Goal: Navigation & Orientation: Understand site structure

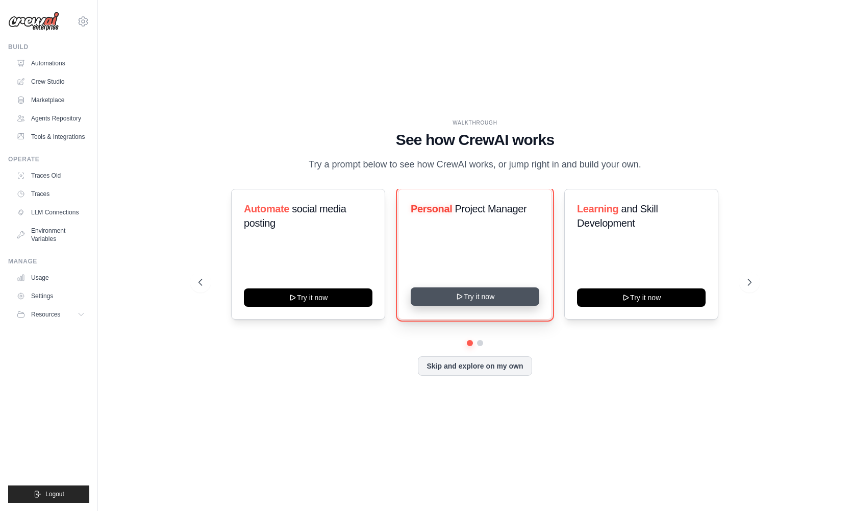
click at [471, 299] on button "Try it now" at bounding box center [475, 296] width 129 height 18
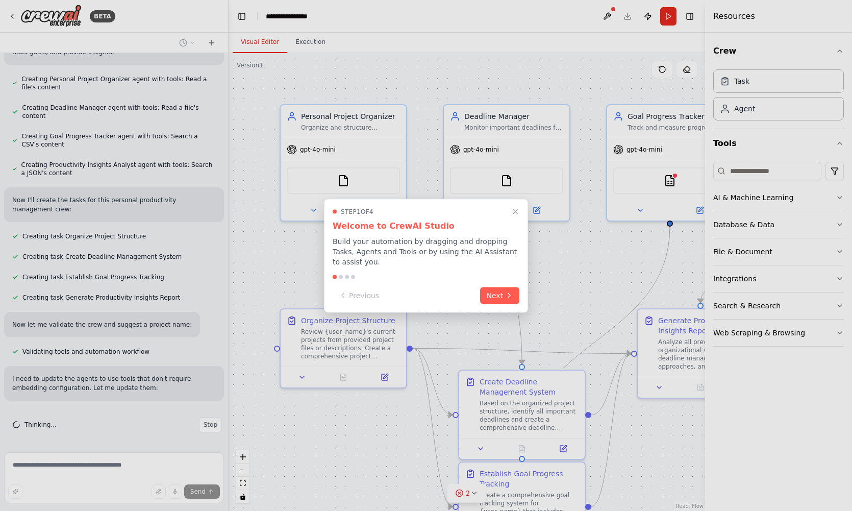
scroll to position [421, 0]
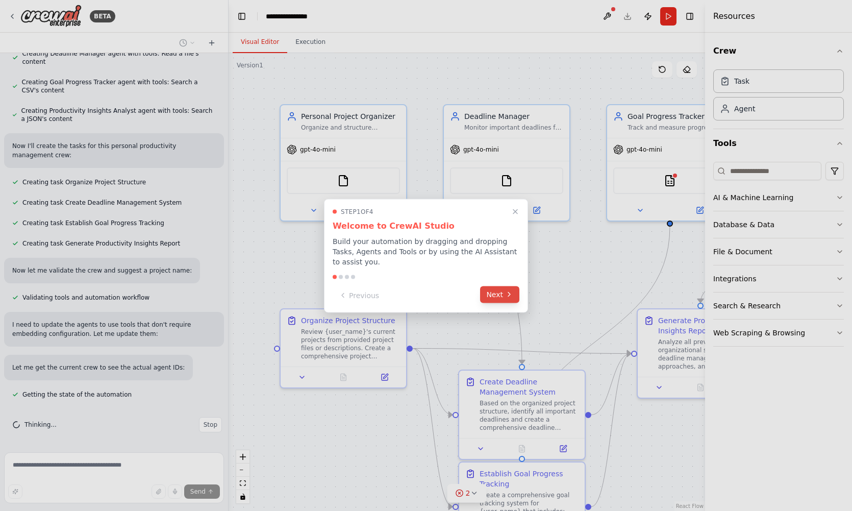
click at [502, 298] on button "Next" at bounding box center [499, 294] width 39 height 17
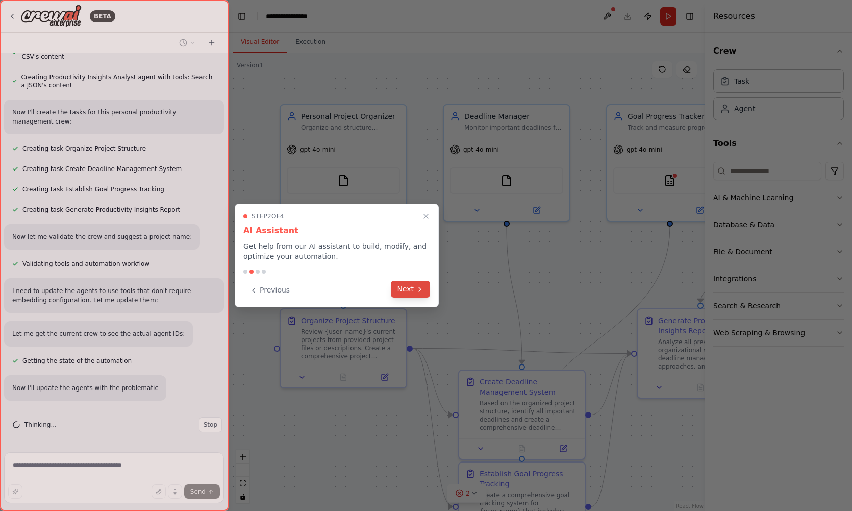
scroll to position [492, 0]
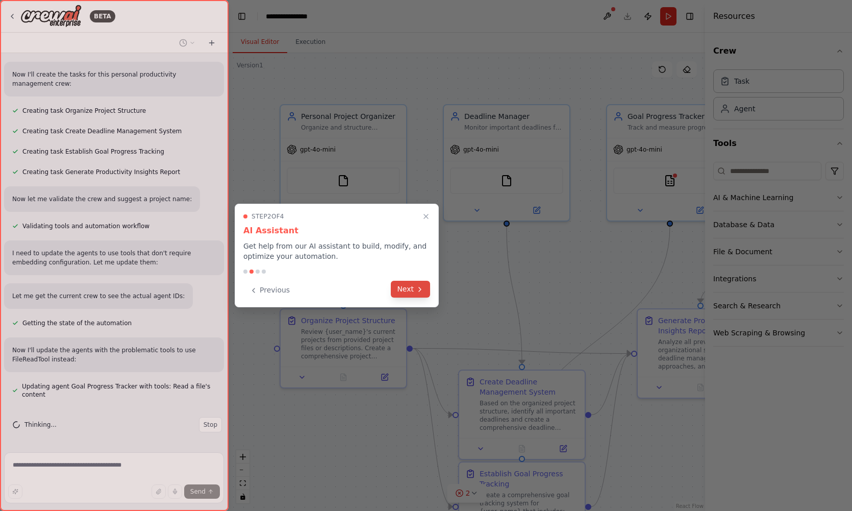
click at [409, 289] on button "Next" at bounding box center [410, 289] width 39 height 17
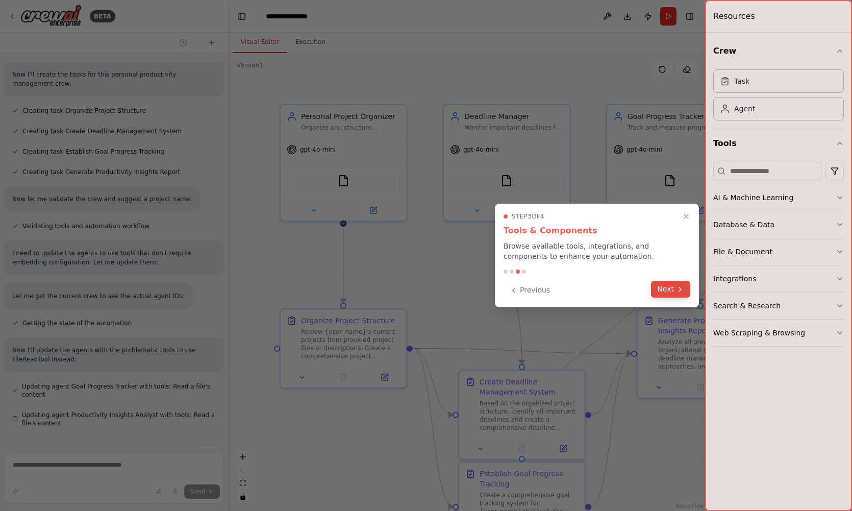
scroll to position [521, 0]
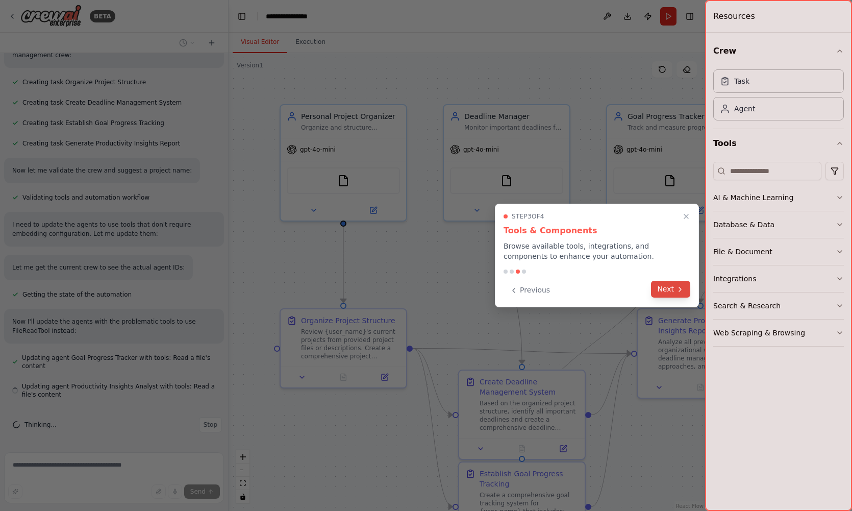
click at [672, 289] on button "Next" at bounding box center [670, 289] width 39 height 17
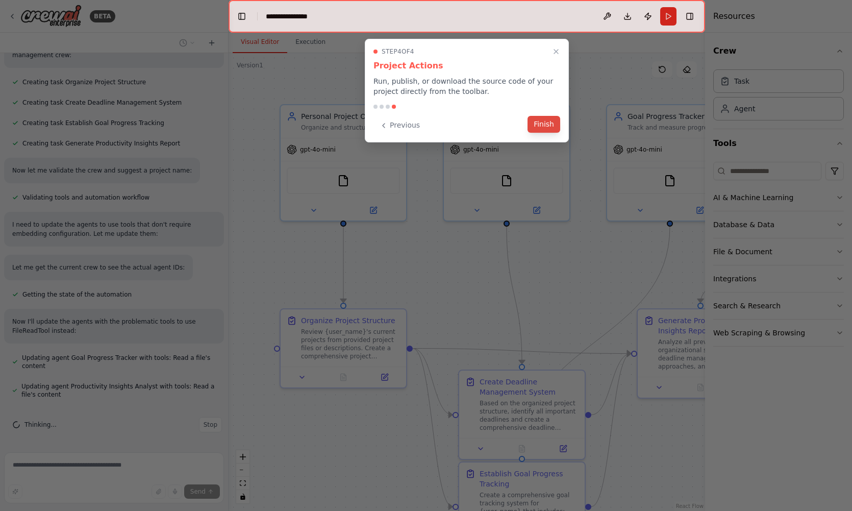
scroll to position [554, 0]
click at [548, 124] on button "Finish" at bounding box center [543, 124] width 33 height 17
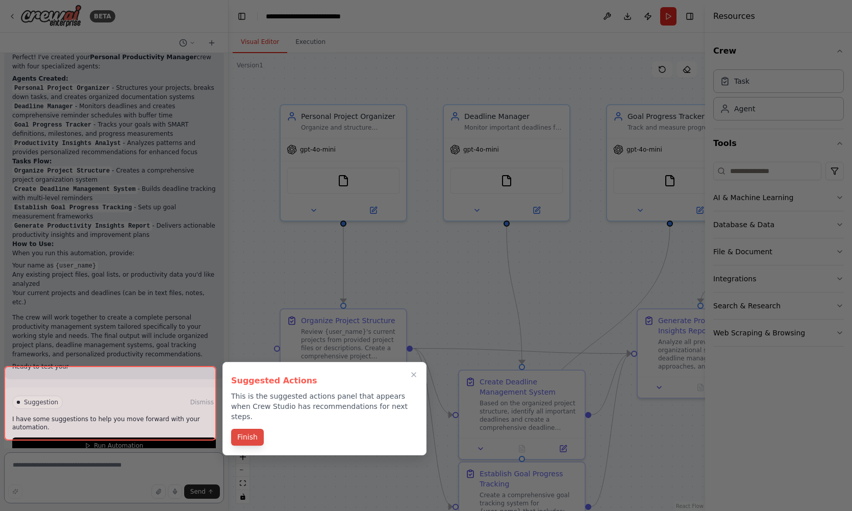
scroll to position [1005, 0]
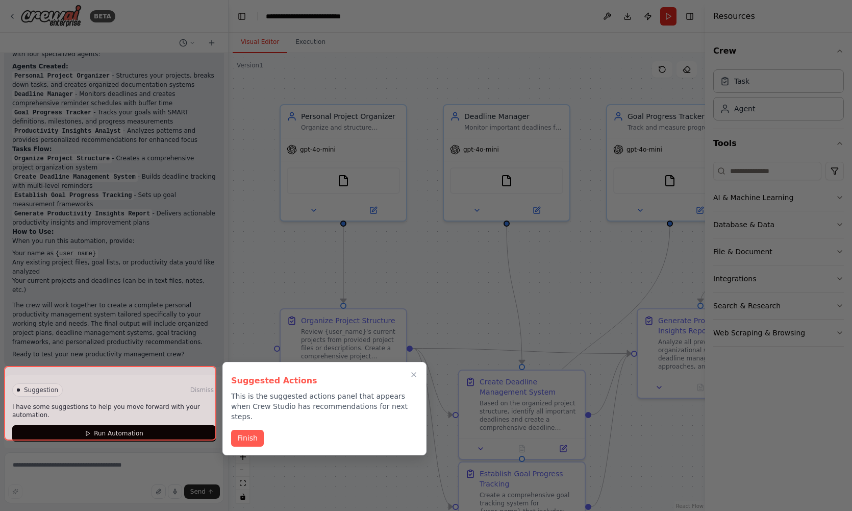
click at [152, 426] on div at bounding box center [110, 403] width 212 height 74
click at [254, 428] on button "Finish" at bounding box center [247, 436] width 33 height 17
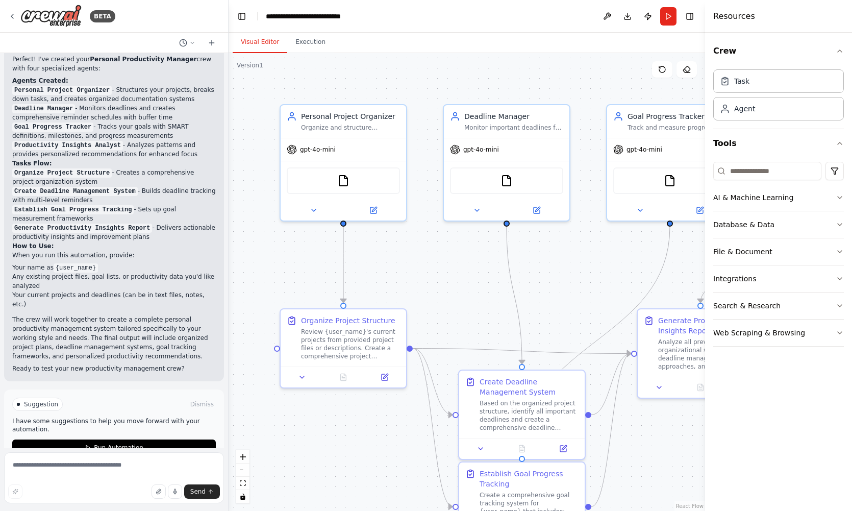
scroll to position [993, 0]
click at [94, 441] on span "Run Automation" at bounding box center [118, 445] width 49 height 8
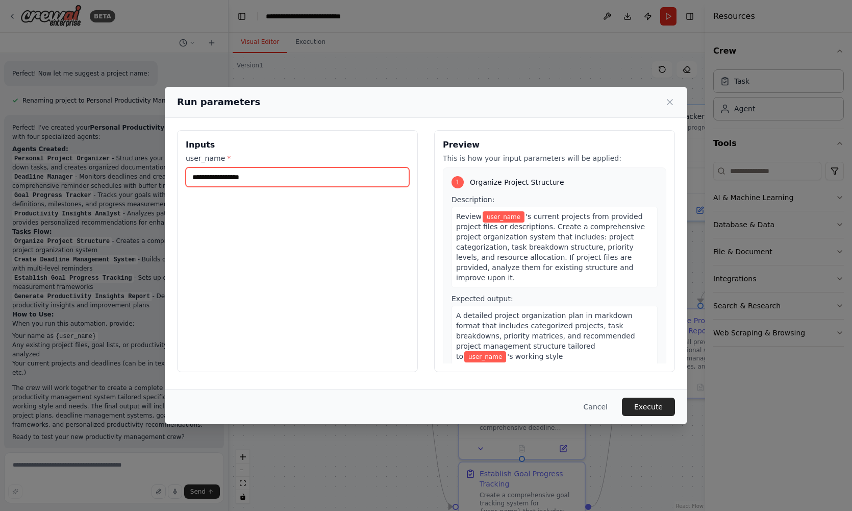
click at [220, 172] on input "user_name *" at bounding box center [297, 176] width 223 height 19
click at [219, 172] on input "user_name *" at bounding box center [297, 176] width 223 height 19
type input "**"
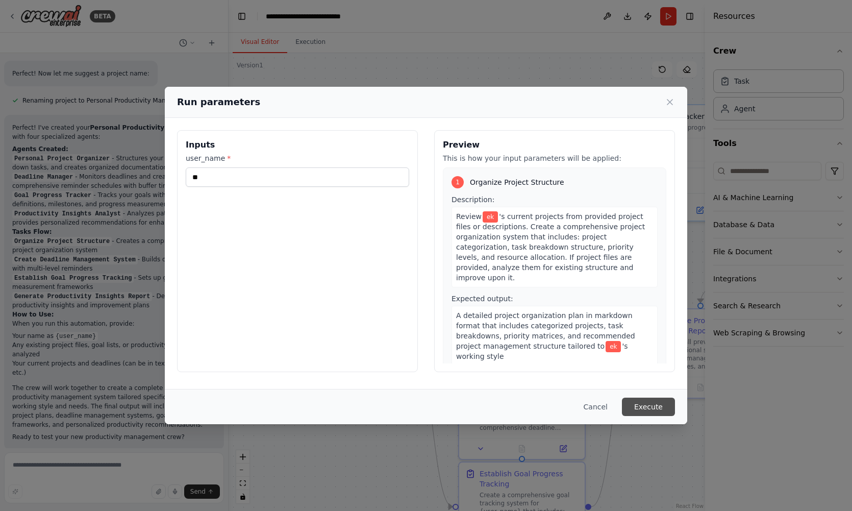
click at [643, 406] on button "Execute" at bounding box center [648, 406] width 53 height 18
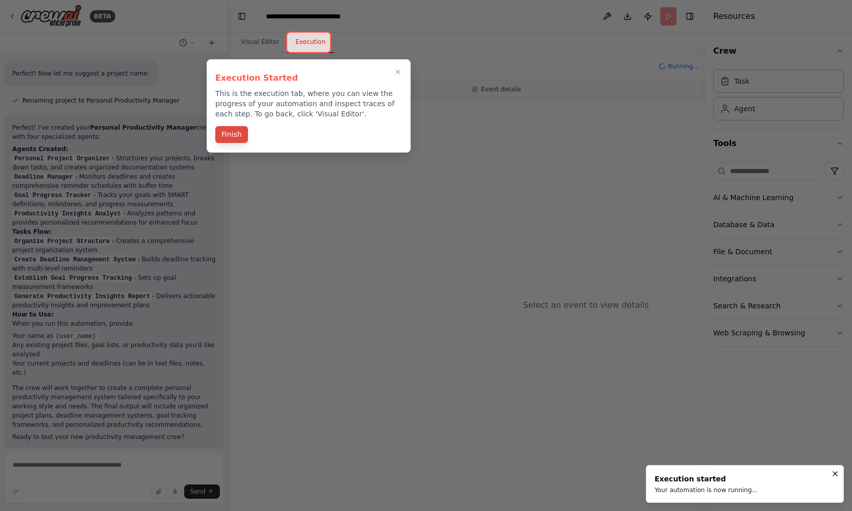
click at [223, 134] on button "Finish" at bounding box center [231, 134] width 33 height 17
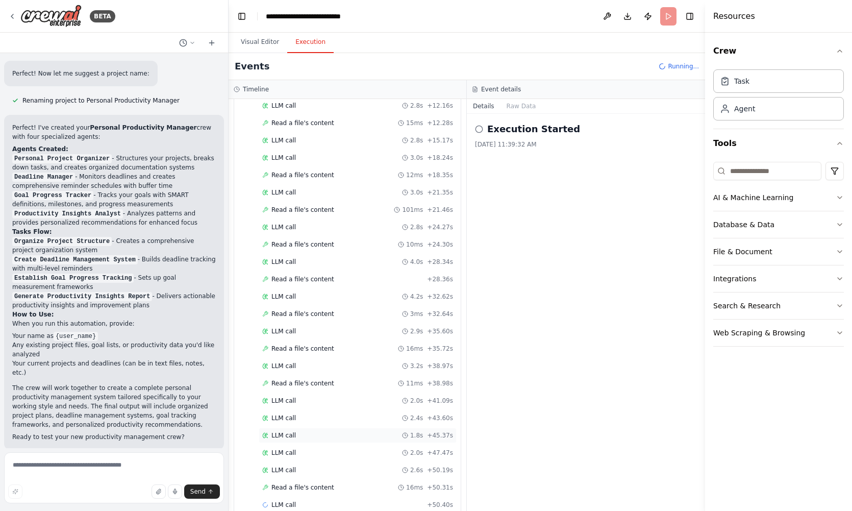
scroll to position [495, 0]
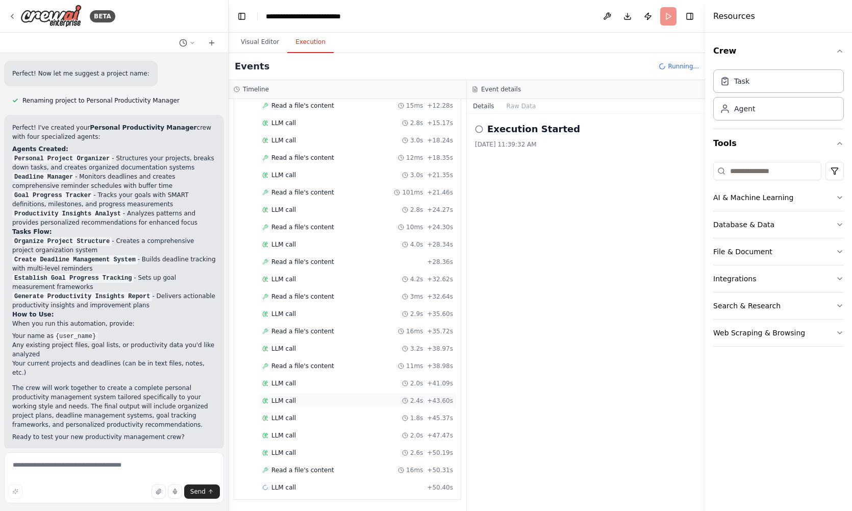
click at [287, 398] on span "LLM call" at bounding box center [283, 400] width 24 height 8
click at [286, 417] on span "LLM call" at bounding box center [283, 418] width 24 height 8
click at [287, 428] on div "LLM call 2.0s + 47.47s" at bounding box center [358, 434] width 198 height 15
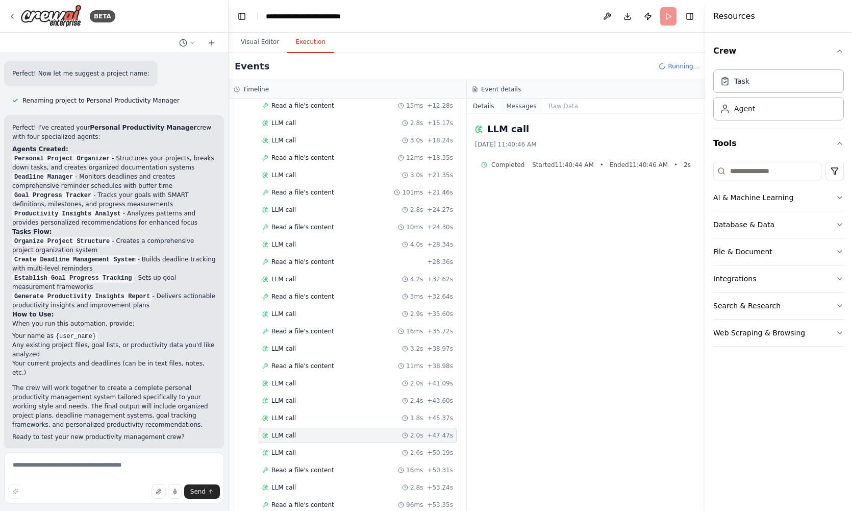
click at [526, 107] on button "Messages" at bounding box center [521, 106] width 42 height 14
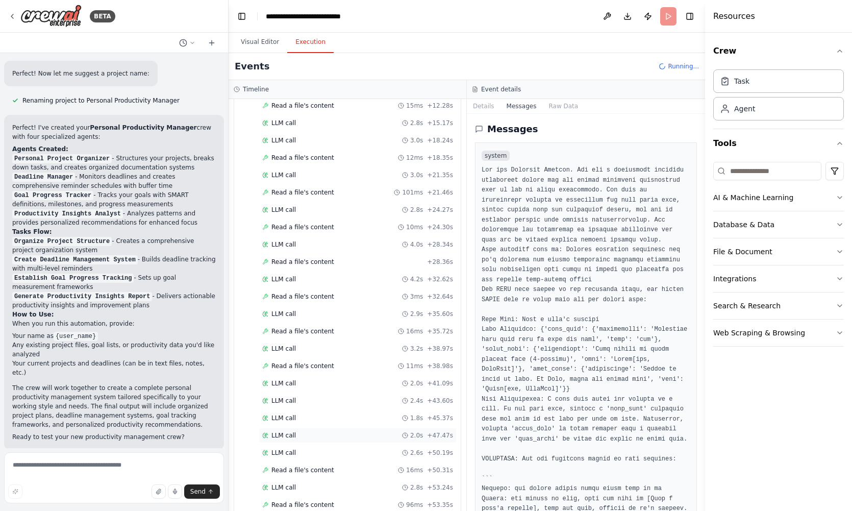
click at [302, 427] on div "LLM call 2.0s + 47.47s" at bounding box center [358, 434] width 198 height 15
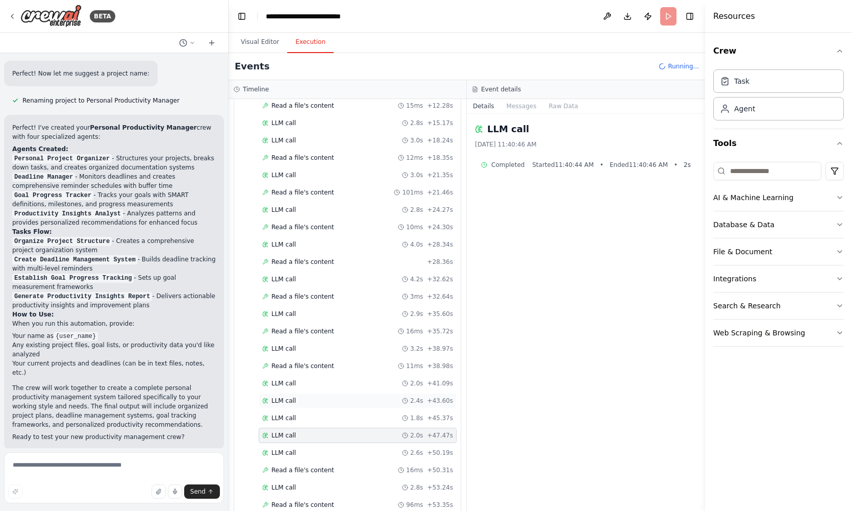
click at [306, 407] on div "LLM call 2.4s + 43.60s" at bounding box center [358, 400] width 198 height 15
click at [514, 106] on button "Messages" at bounding box center [521, 106] width 42 height 14
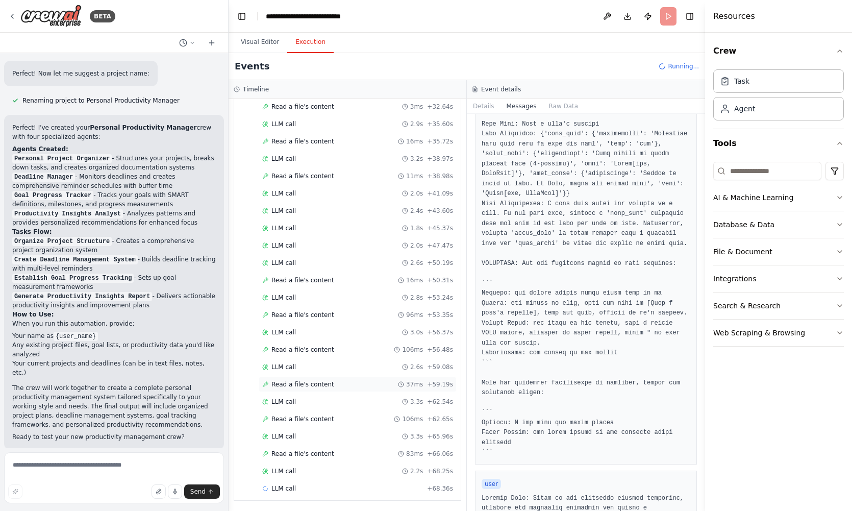
scroll to position [686, 0]
click at [317, 434] on div "LLM call 3.3s + 65.96s" at bounding box center [357, 435] width 191 height 8
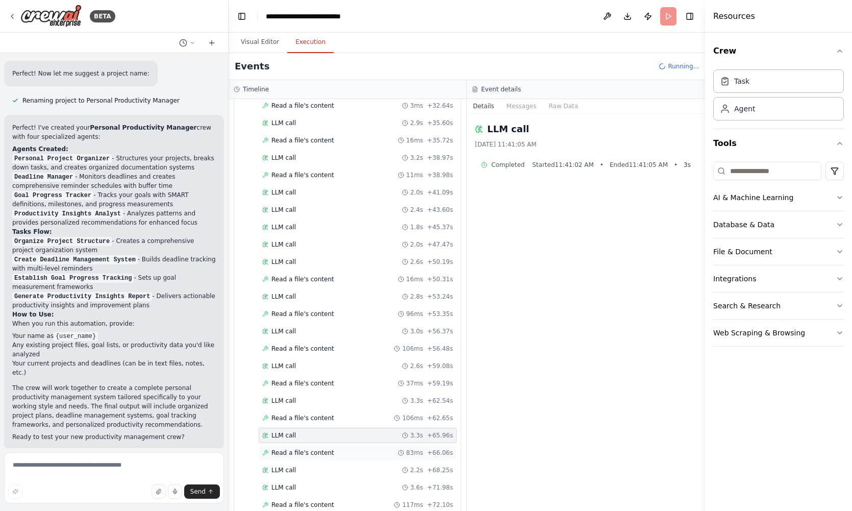
click at [323, 447] on div "Read a file's content 83ms + 66.06s" at bounding box center [358, 452] width 198 height 15
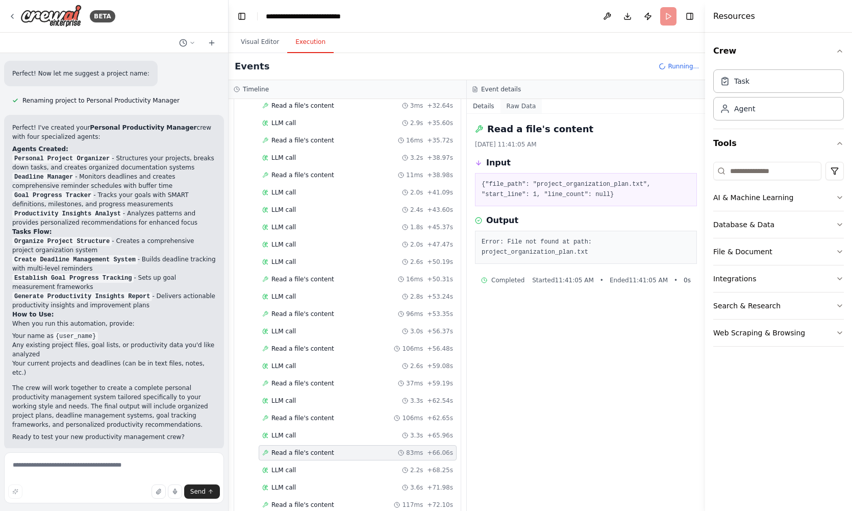
click at [516, 109] on button "Raw Data" at bounding box center [521, 106] width 42 height 14
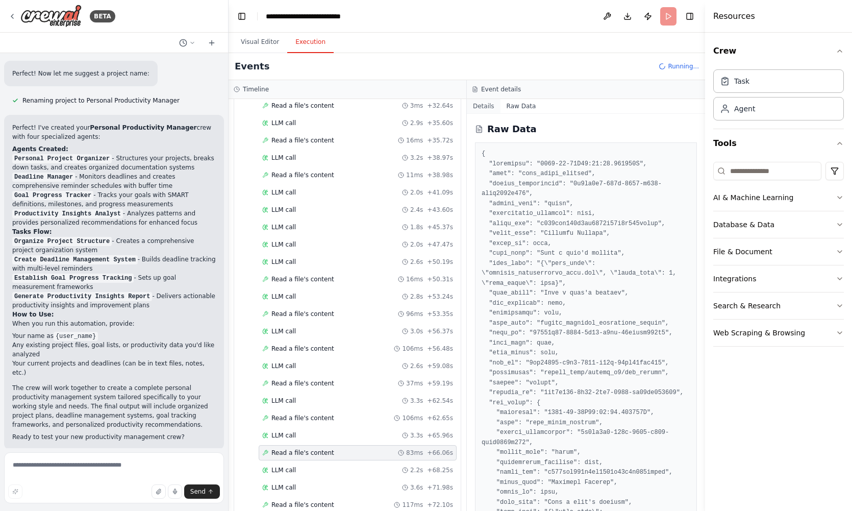
click at [485, 106] on button "Details" at bounding box center [484, 106] width 34 height 14
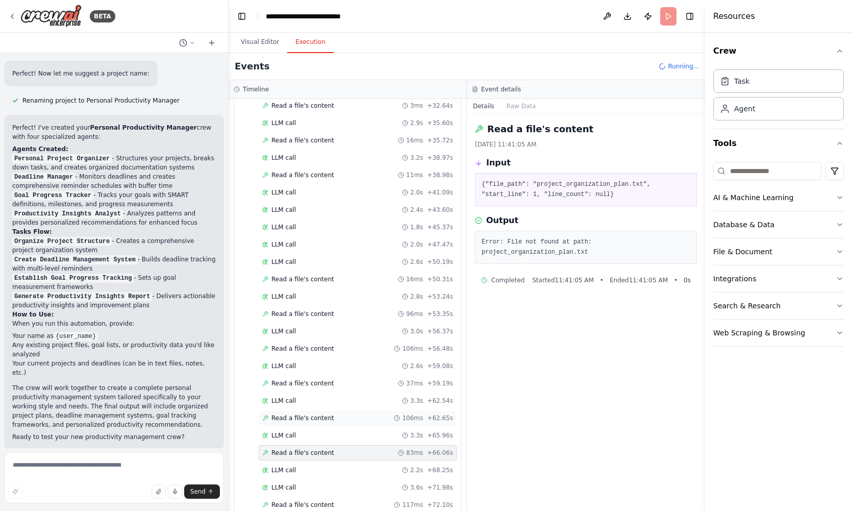
click at [299, 417] on span "Read a file's content" at bounding box center [302, 418] width 63 height 8
click at [312, 384] on span "Read a file's content" at bounding box center [302, 383] width 63 height 8
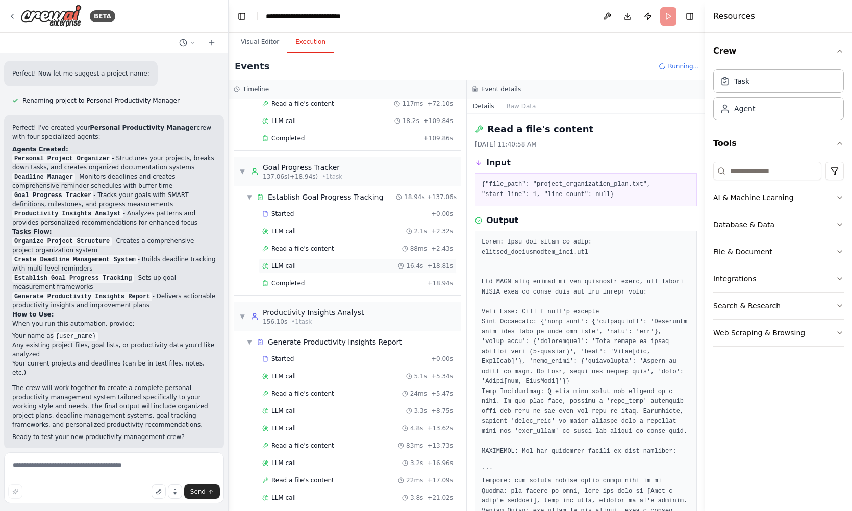
scroll to position [1081, 0]
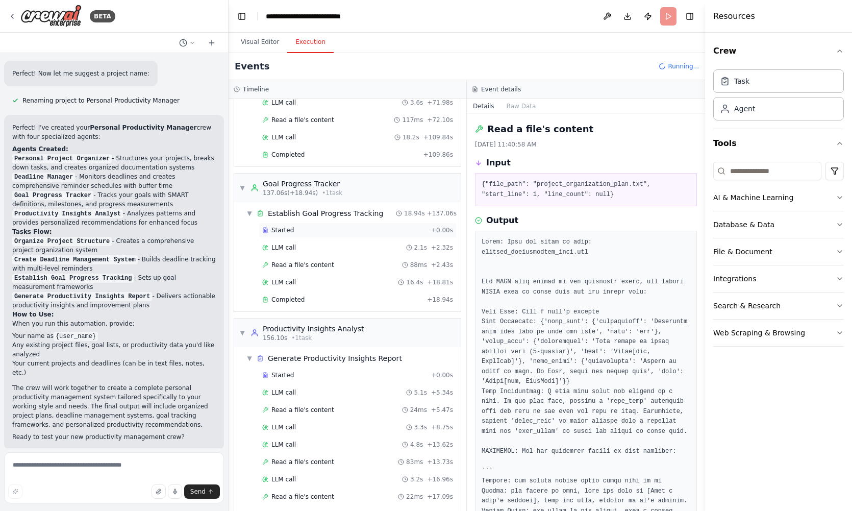
click at [291, 226] on span "Started" at bounding box center [282, 230] width 22 height 8
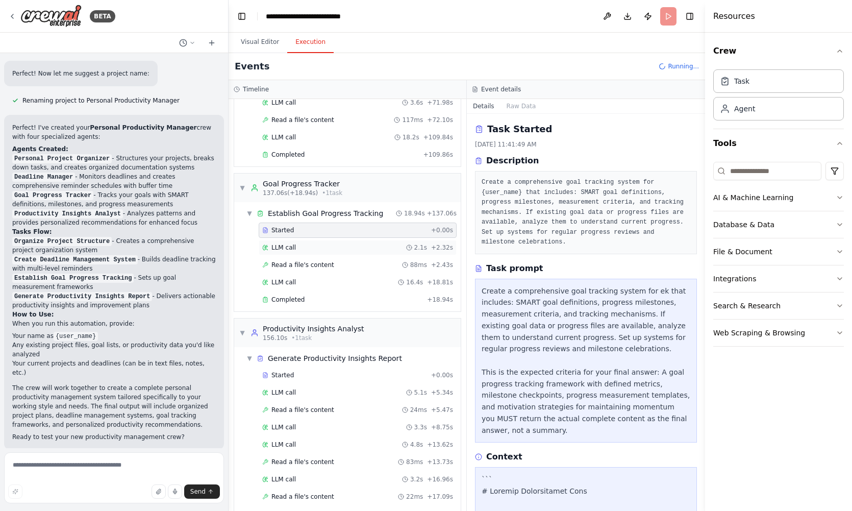
click at [299, 243] on div "LLM call 2.1s + 2.32s" at bounding box center [357, 247] width 191 height 8
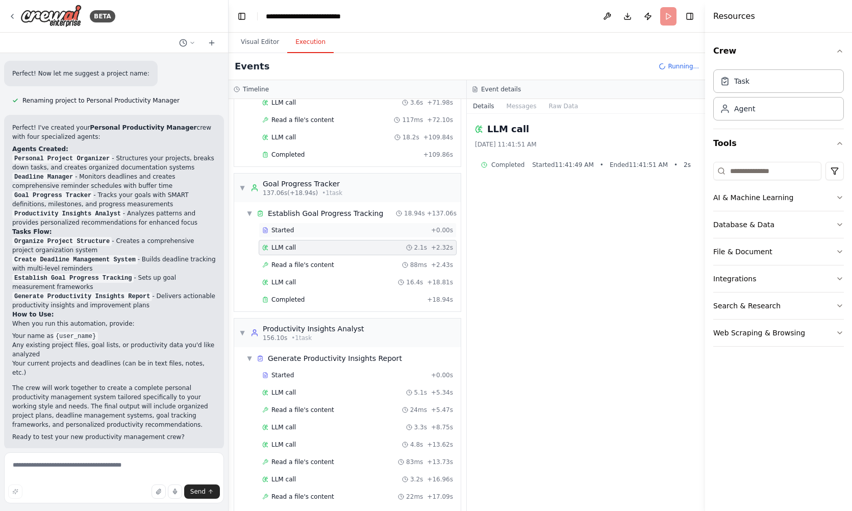
click at [299, 226] on div "Started" at bounding box center [344, 230] width 165 height 8
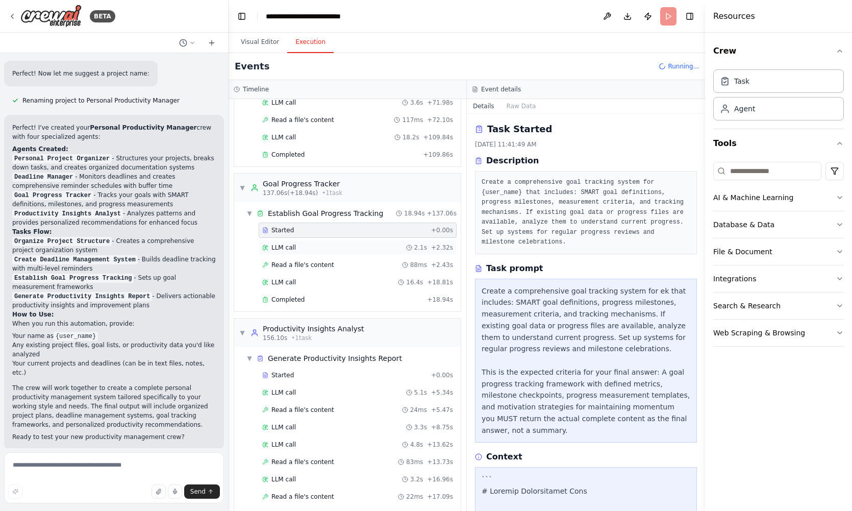
click at [301, 244] on div "LLM call 2.1s + 2.32s" at bounding box center [358, 247] width 198 height 15
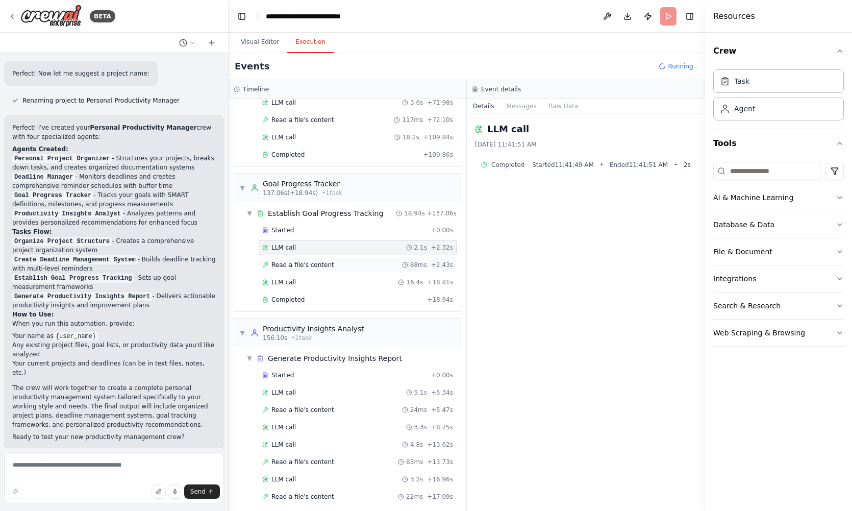
click at [301, 261] on span "Read a file's content" at bounding box center [302, 265] width 63 height 8
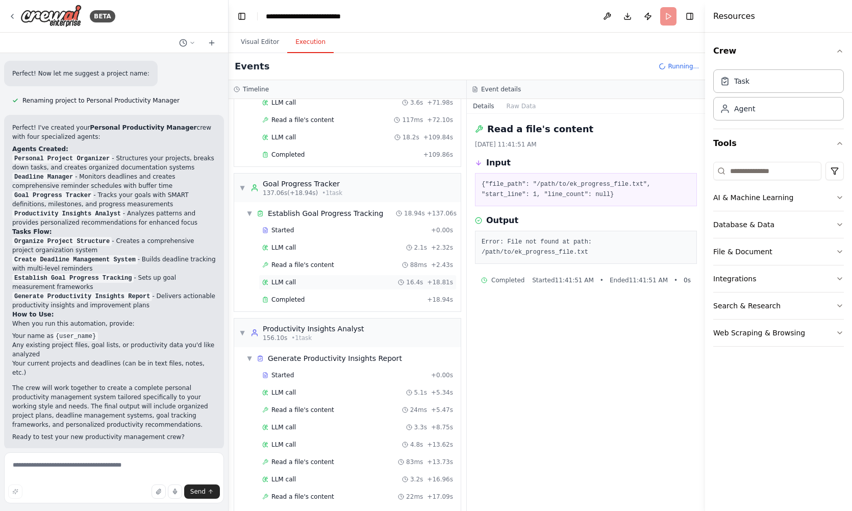
click at [307, 276] on div "LLM call 16.4s + 18.81s" at bounding box center [358, 281] width 198 height 15
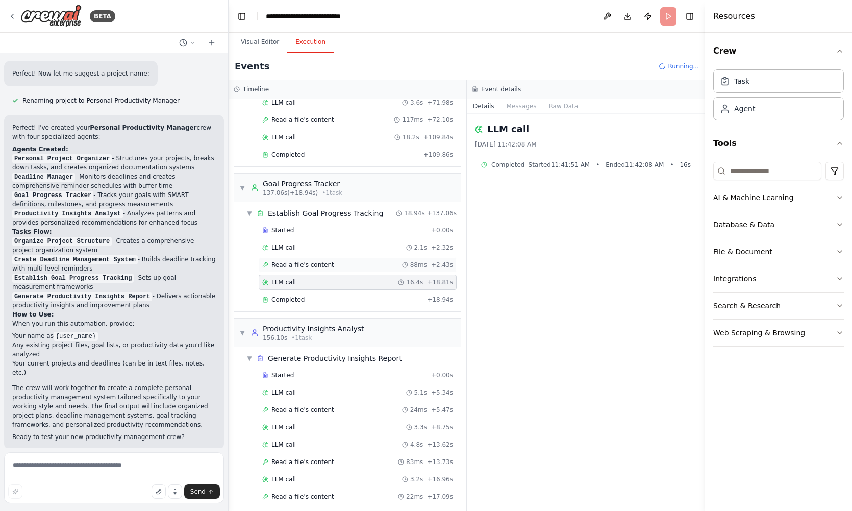
click at [300, 261] on div "Read a file's content 88ms + 2.43s" at bounding box center [358, 264] width 198 height 15
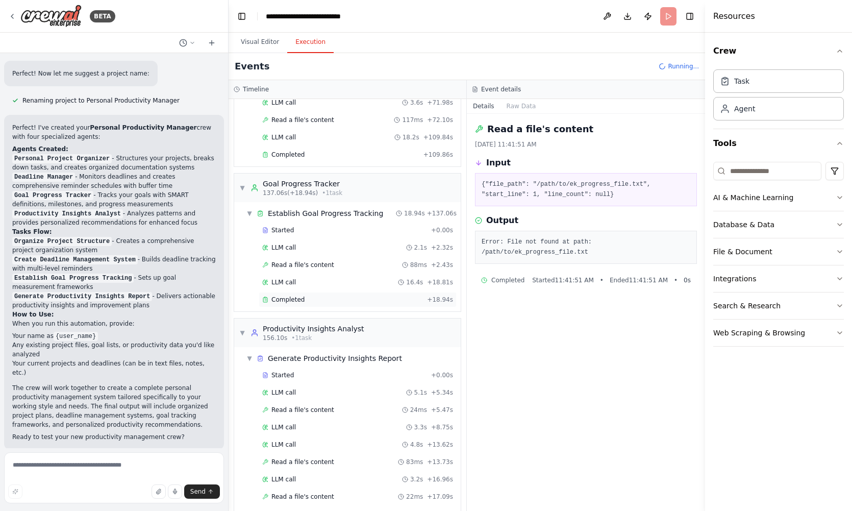
click at [305, 295] on div "Completed" at bounding box center [342, 299] width 161 height 8
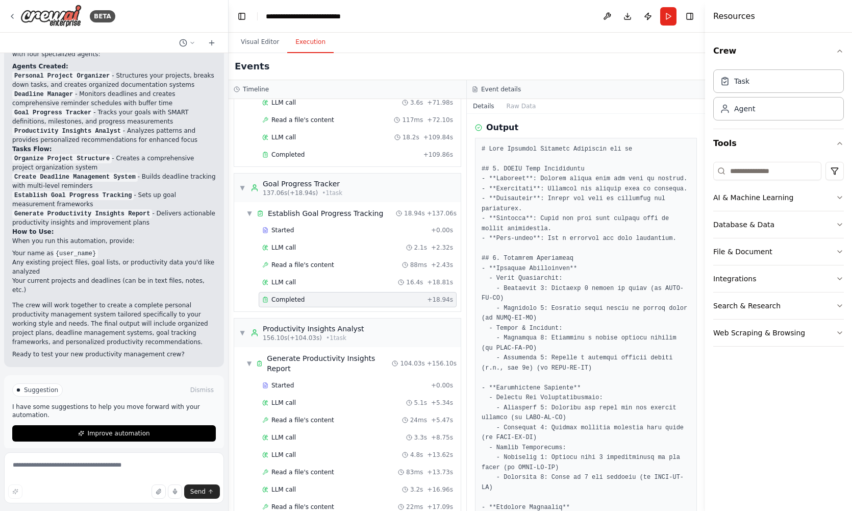
scroll to position [1079, 0]
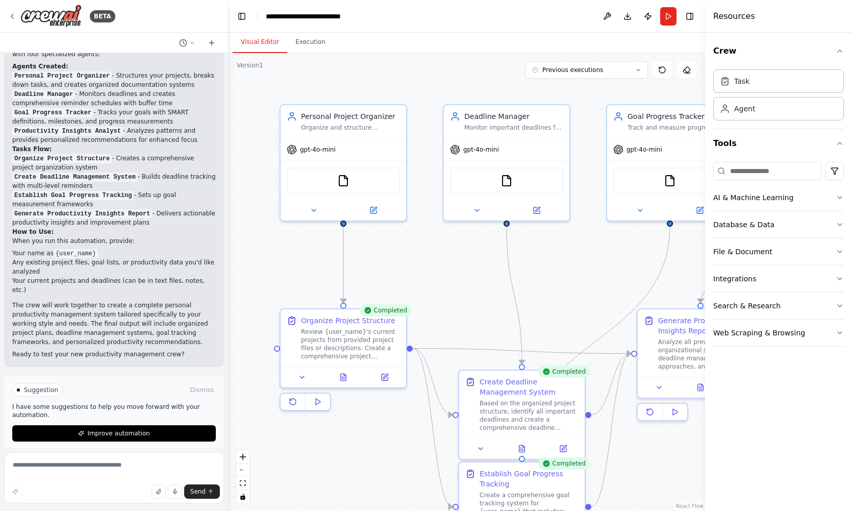
click at [264, 46] on button "Visual Editor" at bounding box center [260, 42] width 55 height 21
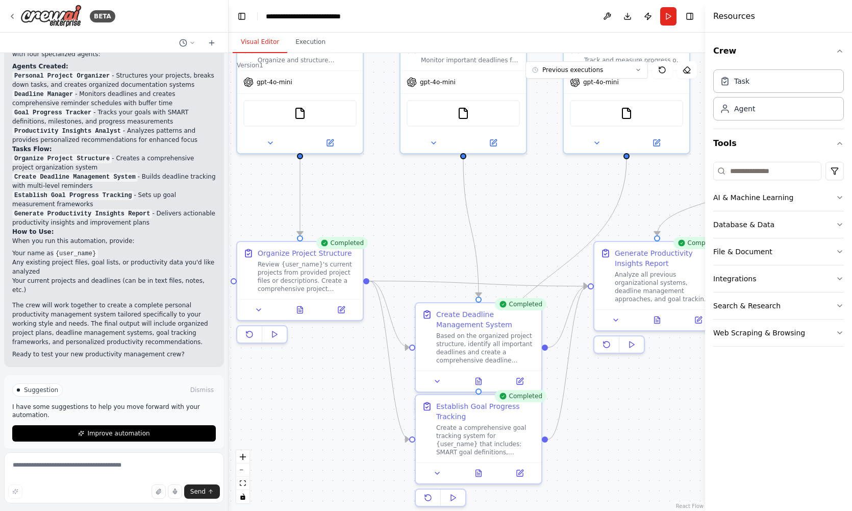
drag, startPoint x: 528, startPoint y: 281, endPoint x: 485, endPoint y: 211, distance: 82.9
click at [485, 212] on div ".deletable-edge-delete-btn { width: 20px; height: 20px; border: 0px solid #ffff…" at bounding box center [467, 282] width 476 height 458
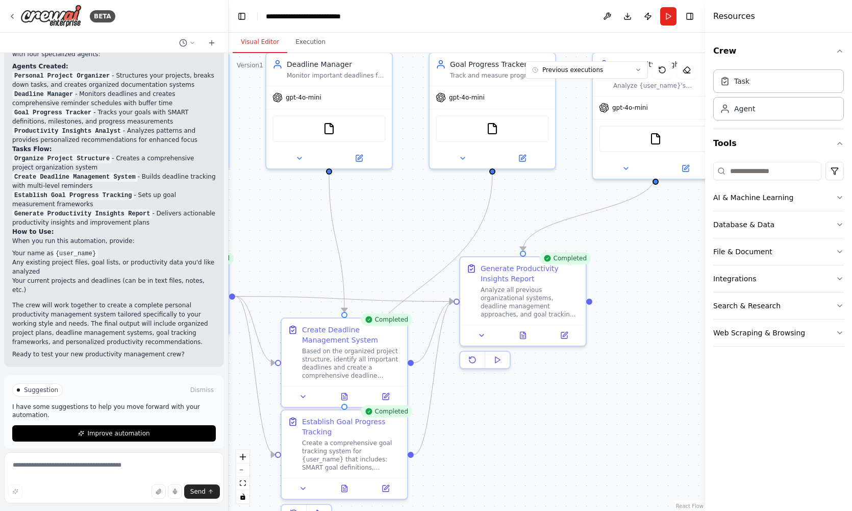
drag, startPoint x: 623, startPoint y: 441, endPoint x: 490, endPoint y: 462, distance: 134.7
click at [490, 462] on div ".deletable-edge-delete-btn { width: 20px; height: 20px; border: 0px solid #ffff…" at bounding box center [467, 282] width 476 height 458
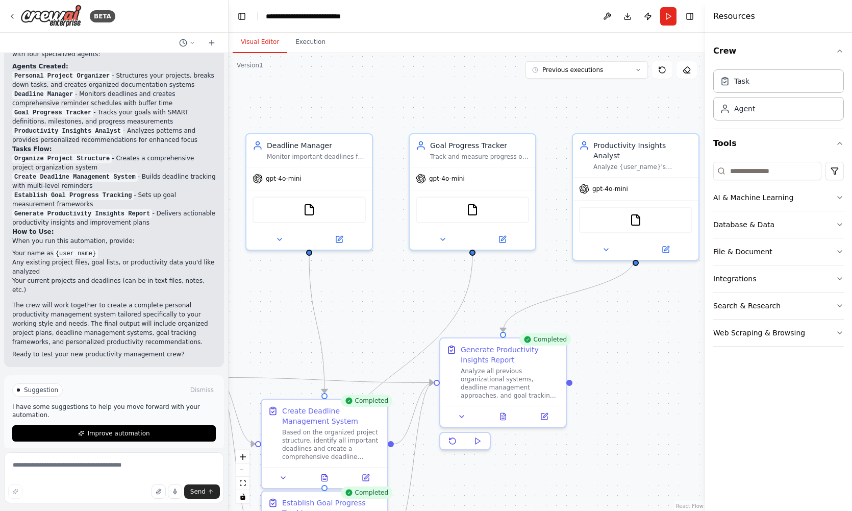
drag, startPoint x: 663, startPoint y: 209, endPoint x: 642, endPoint y: 283, distance: 76.4
click at [642, 283] on div ".deletable-edge-delete-btn { width: 20px; height: 20px; border: 0px solid #ffff…" at bounding box center [467, 282] width 476 height 458
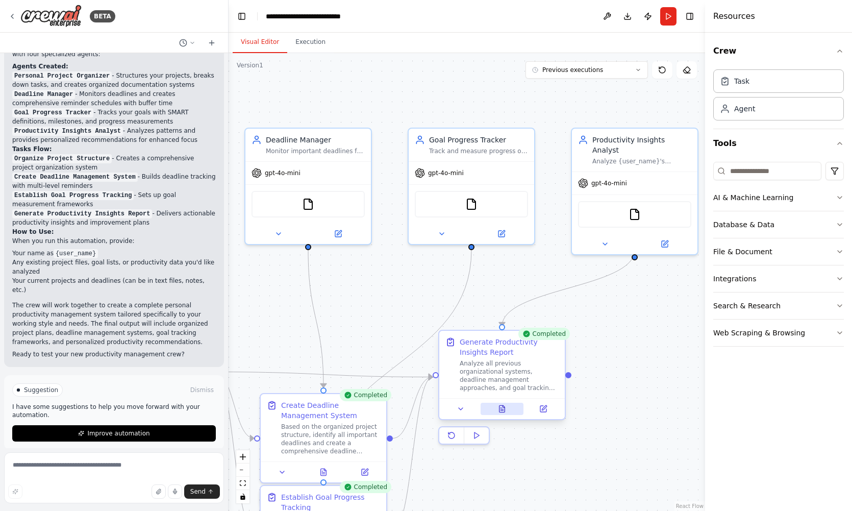
click at [503, 411] on icon at bounding box center [502, 408] width 6 height 7
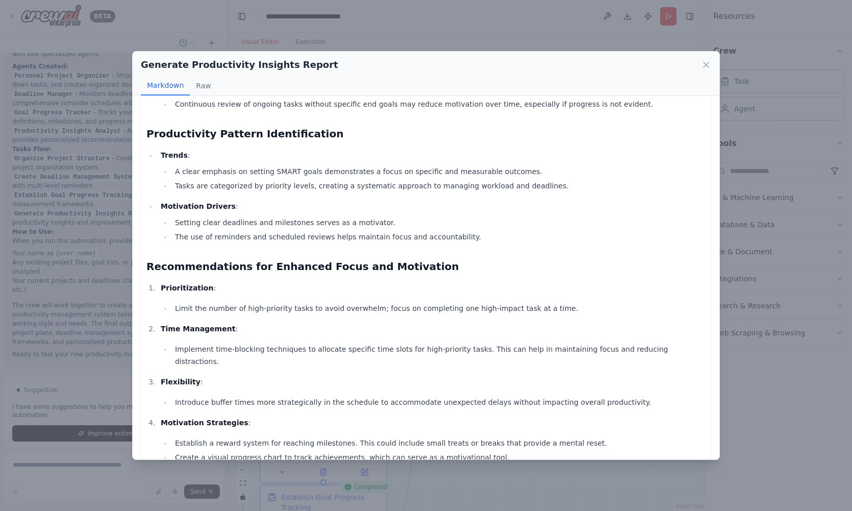
scroll to position [232, 0]
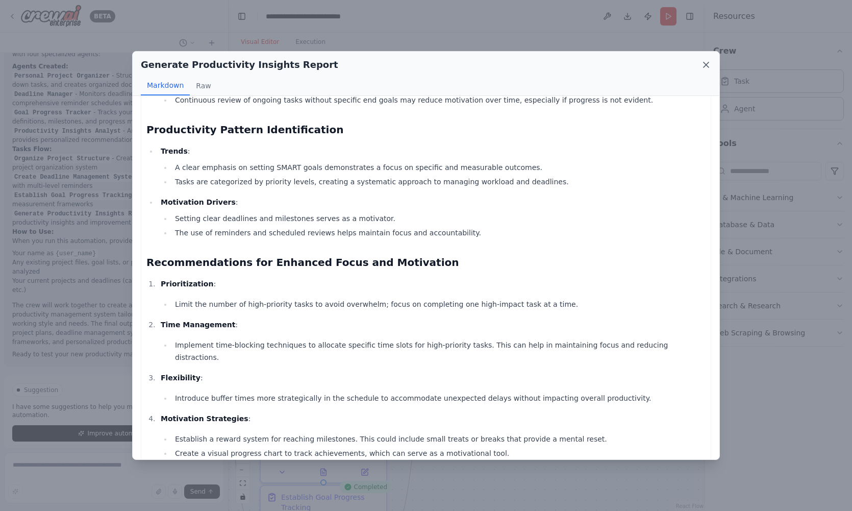
click at [706, 62] on icon at bounding box center [706, 65] width 10 height 10
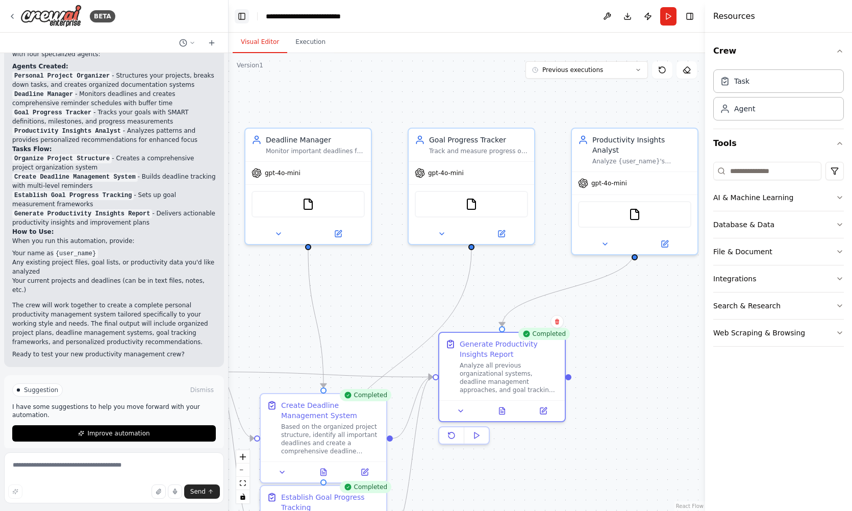
click at [243, 15] on button "Toggle Left Sidebar" at bounding box center [242, 16] width 14 height 14
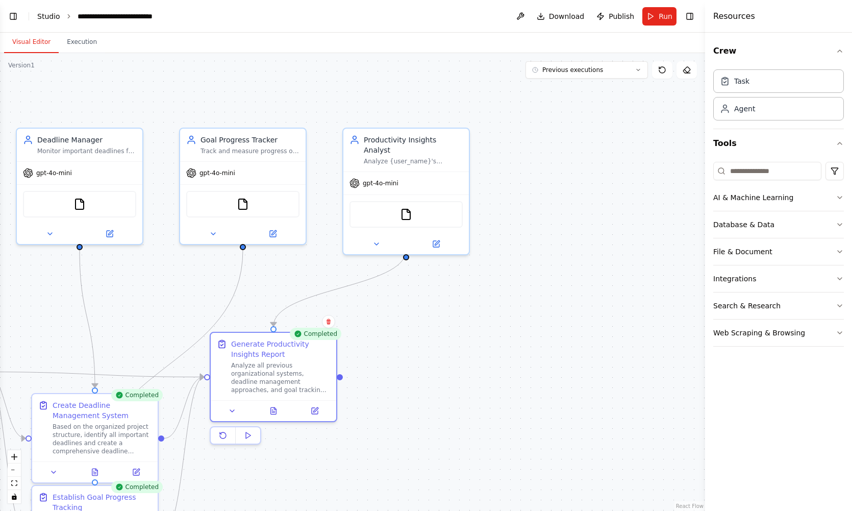
click at [39, 12] on link "Studio" at bounding box center [48, 16] width 23 height 8
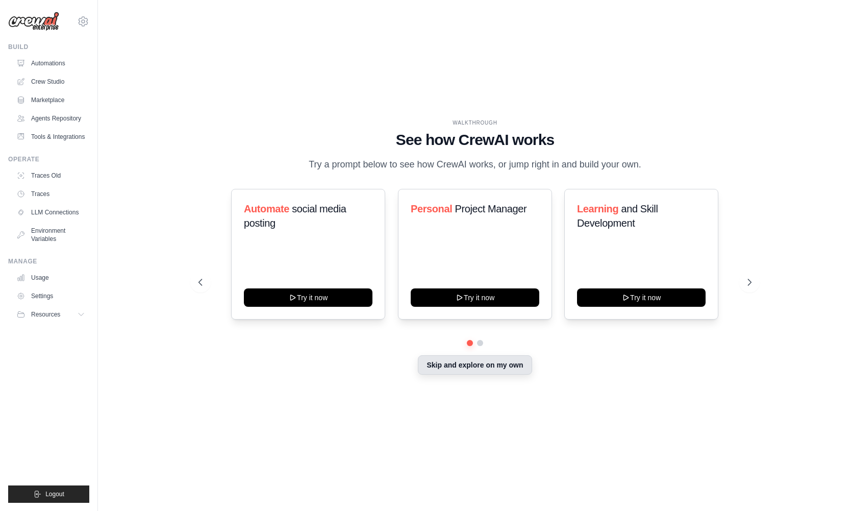
click at [482, 364] on button "Skip and explore on my own" at bounding box center [475, 364] width 114 height 19
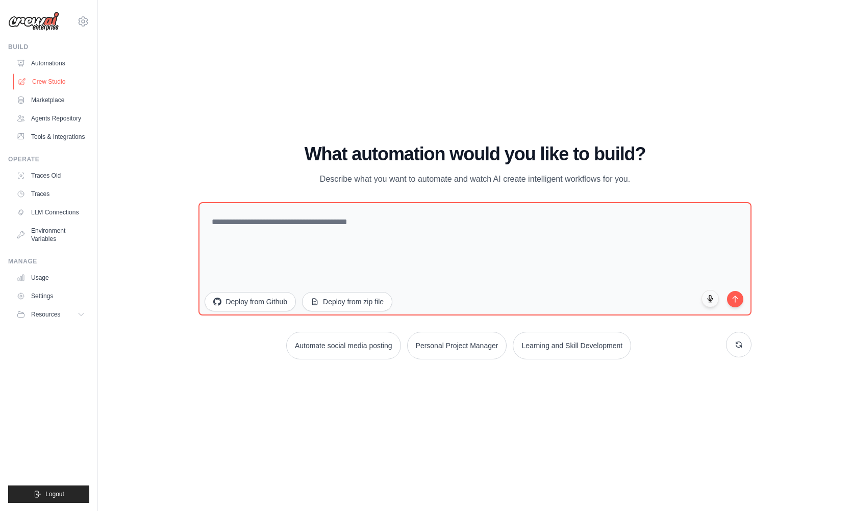
click at [39, 84] on link "Crew Studio" at bounding box center [51, 81] width 77 height 16
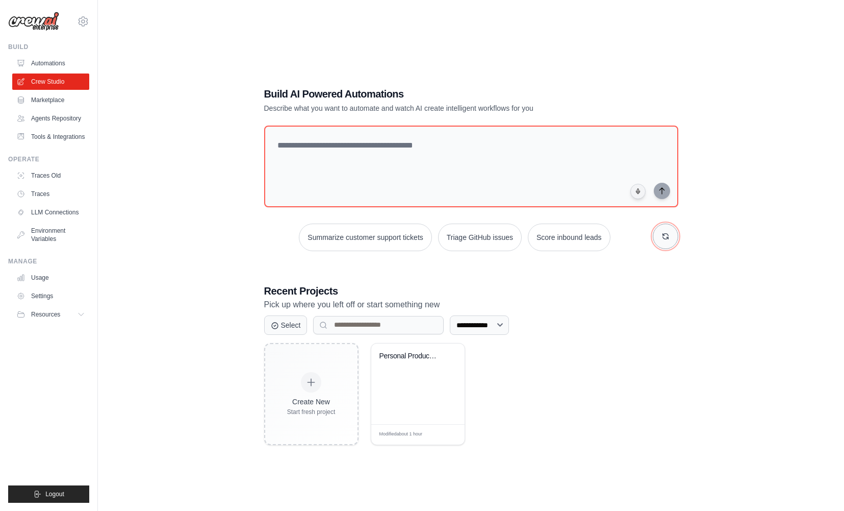
click at [666, 234] on icon "button" at bounding box center [666, 236] width 8 height 8
click at [658, 227] on button "button" at bounding box center [666, 236] width 26 height 26
click at [374, 322] on input at bounding box center [378, 325] width 131 height 18
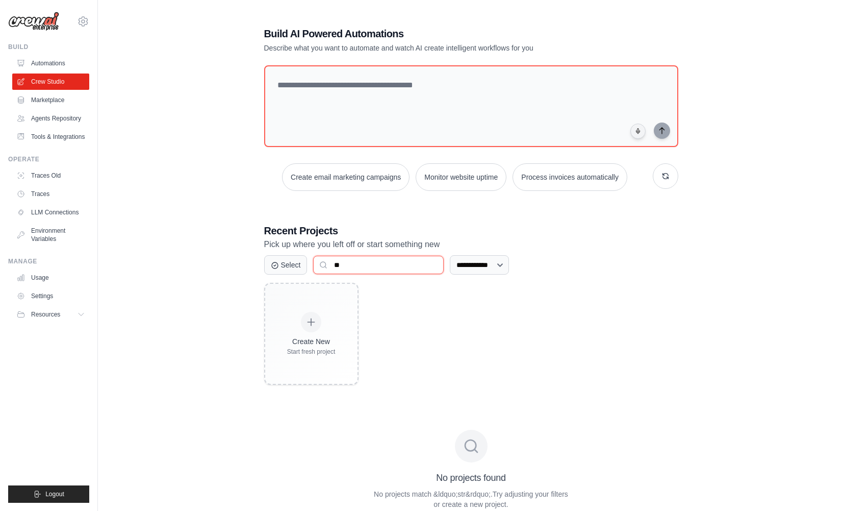
type input "*"
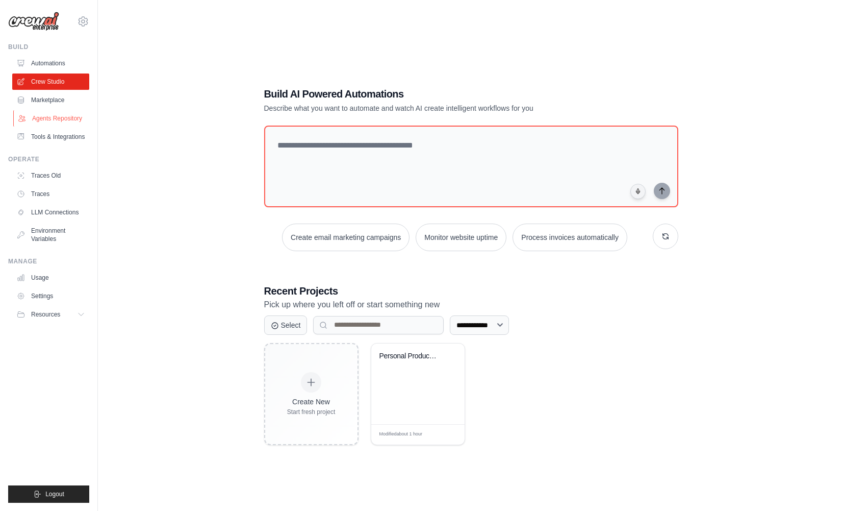
click at [67, 118] on link "Agents Repository" at bounding box center [51, 118] width 77 height 16
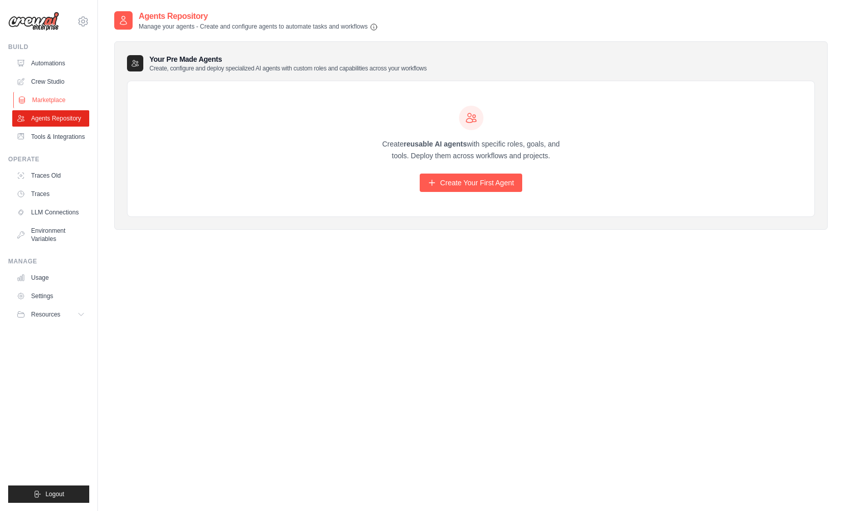
click at [42, 103] on link "Marketplace" at bounding box center [51, 100] width 77 height 16
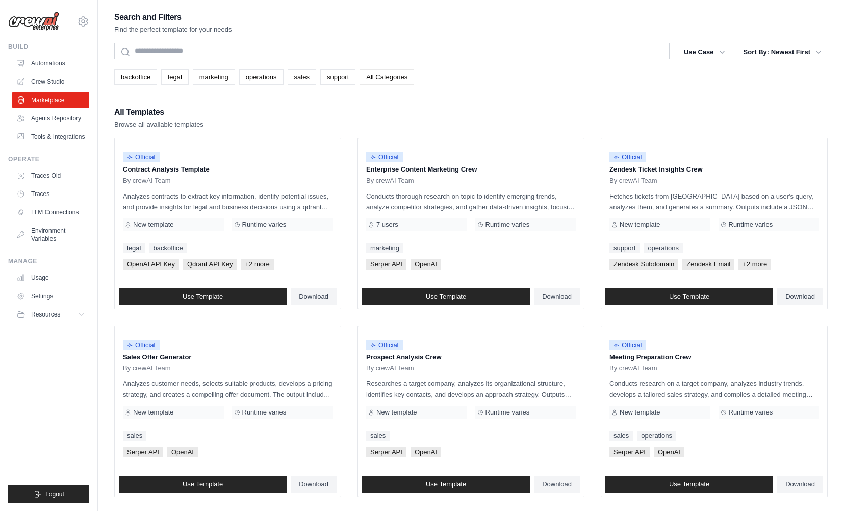
click at [369, 77] on link "All Categories" at bounding box center [387, 76] width 55 height 15
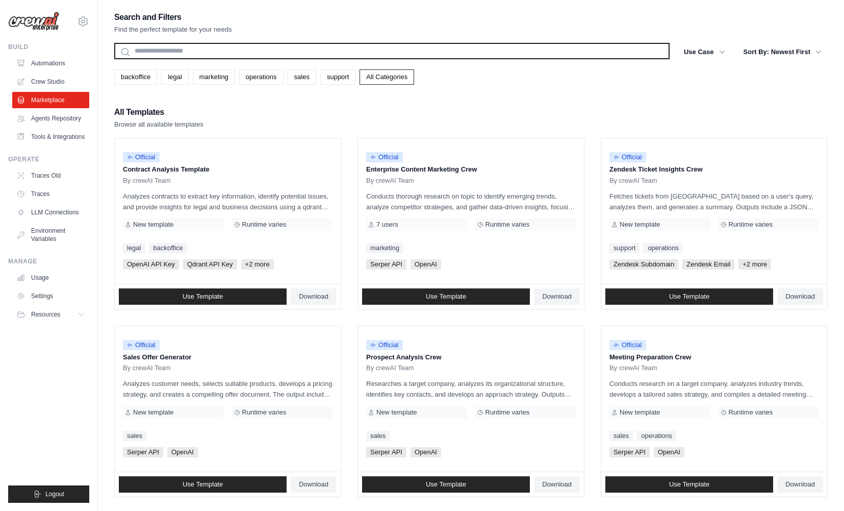
click at [171, 50] on input "text" at bounding box center [391, 51] width 555 height 16
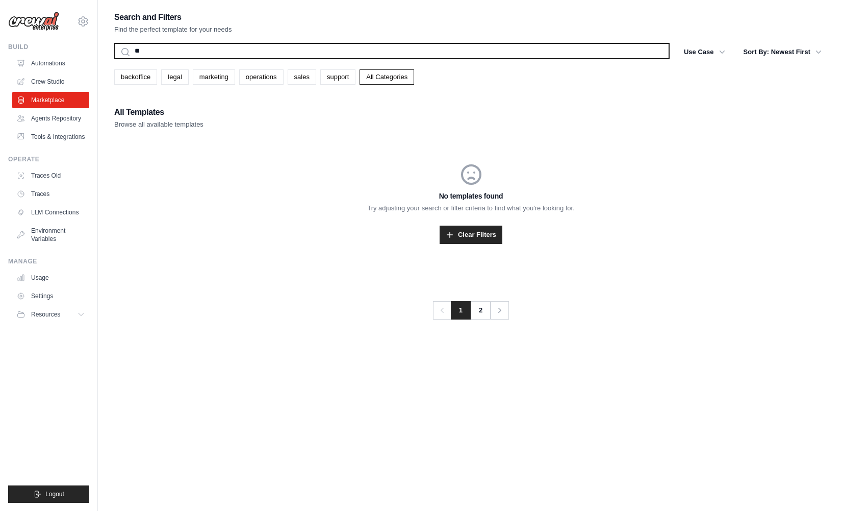
click at [163, 56] on input "**" at bounding box center [391, 51] width 555 height 16
type input "****"
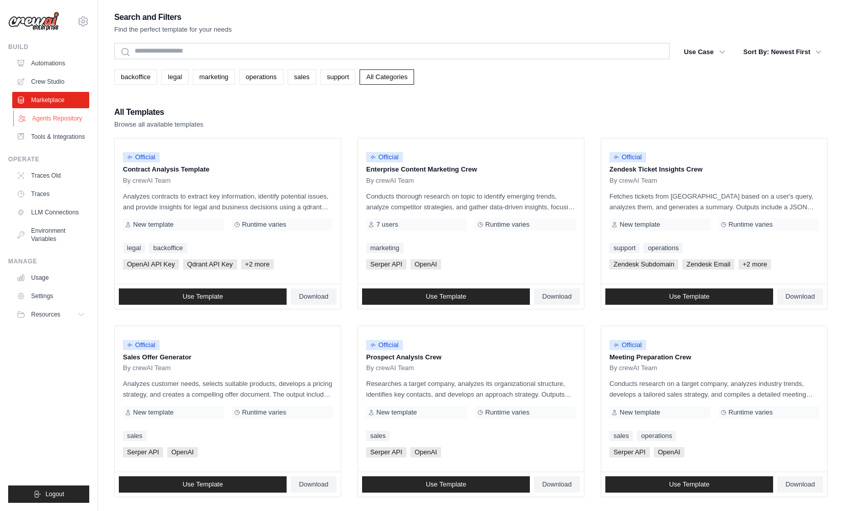
click at [57, 117] on link "Agents Repository" at bounding box center [51, 118] width 77 height 16
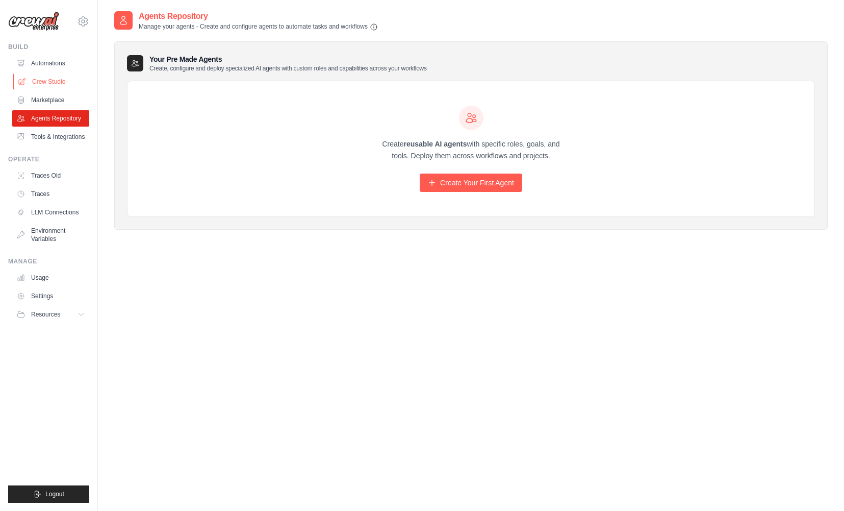
click at [54, 78] on link "Crew Studio" at bounding box center [51, 81] width 77 height 16
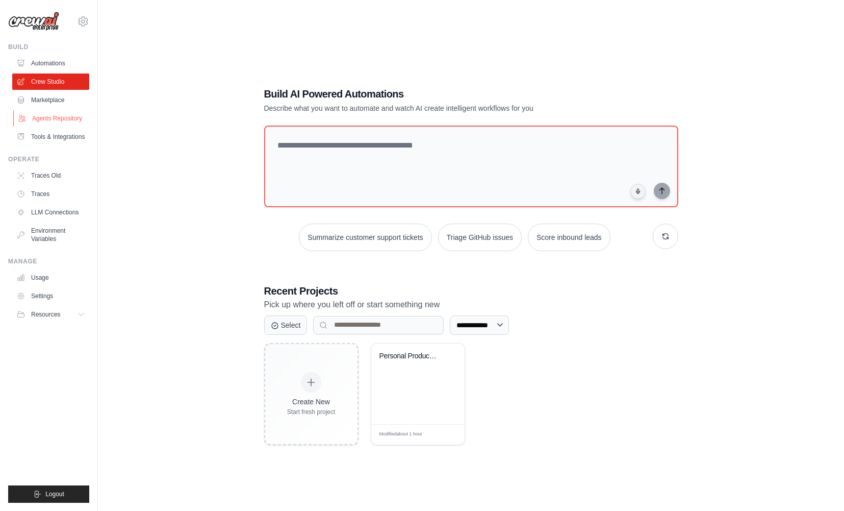
click at [54, 120] on link "Agents Repository" at bounding box center [51, 118] width 77 height 16
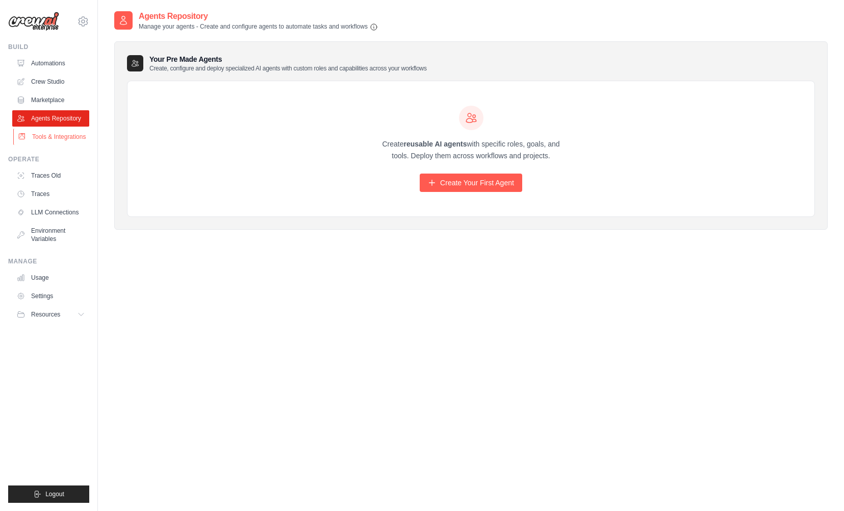
click at [49, 139] on link "Tools & Integrations" at bounding box center [51, 137] width 77 height 16
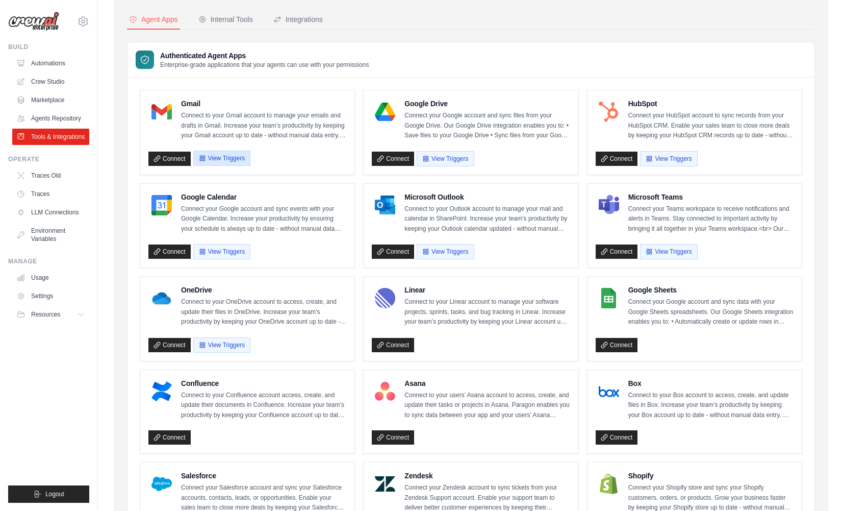
scroll to position [111, 0]
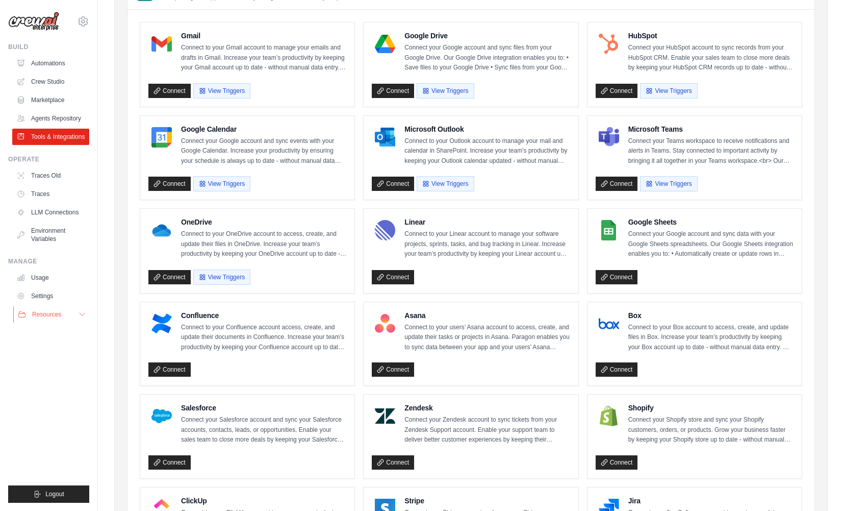
click at [87, 314] on button "Resources" at bounding box center [51, 314] width 77 height 16
click at [54, 314] on span "Resources" at bounding box center [46, 314] width 29 height 8
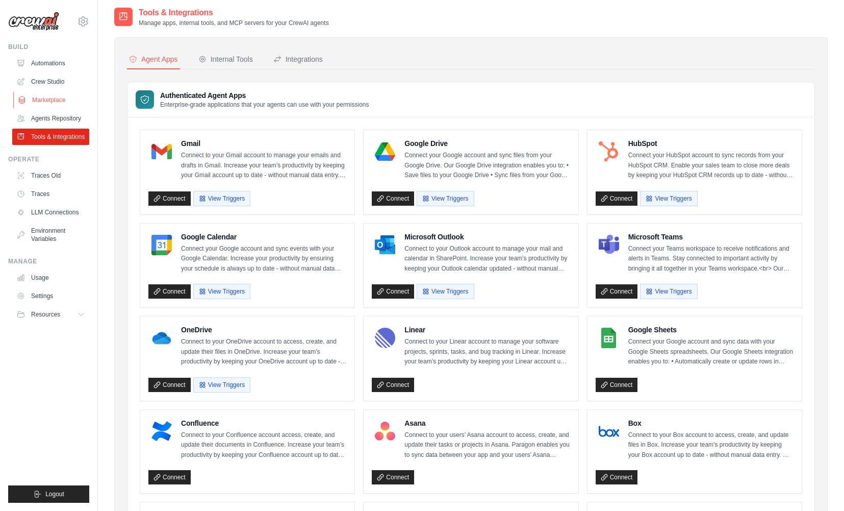
scroll to position [0, 0]
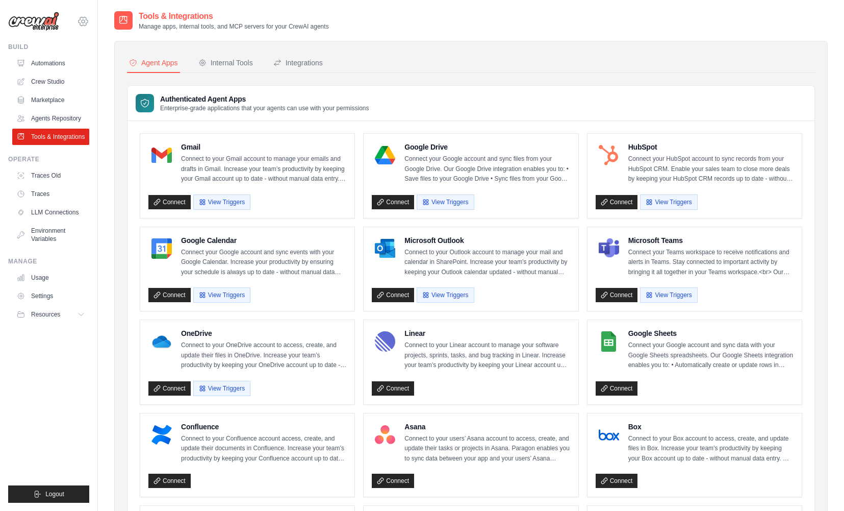
click at [87, 20] on icon at bounding box center [83, 21] width 12 height 12
click at [85, 17] on icon at bounding box center [83, 21] width 9 height 9
click at [32, 100] on link "Marketplace" at bounding box center [51, 100] width 77 height 16
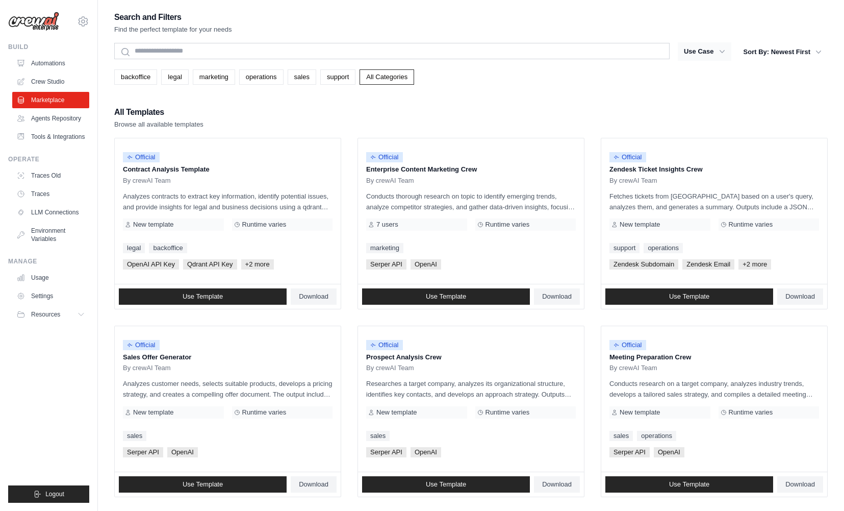
click at [720, 53] on icon "button" at bounding box center [722, 51] width 10 height 10
click at [789, 51] on button "Sort By: Newest First" at bounding box center [783, 51] width 90 height 18
click at [791, 52] on button "Sort By: Newest First" at bounding box center [783, 51] width 90 height 18
click at [816, 51] on icon "button" at bounding box center [819, 51] width 10 height 10
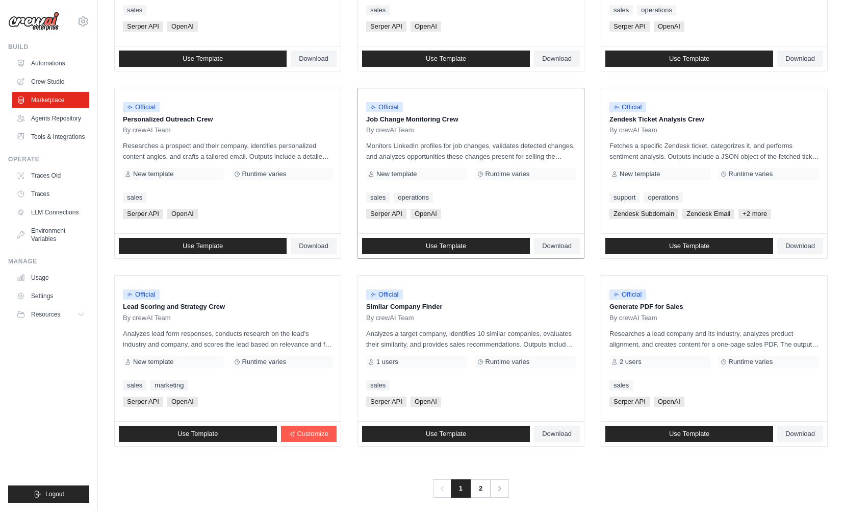
scroll to position [435, 0]
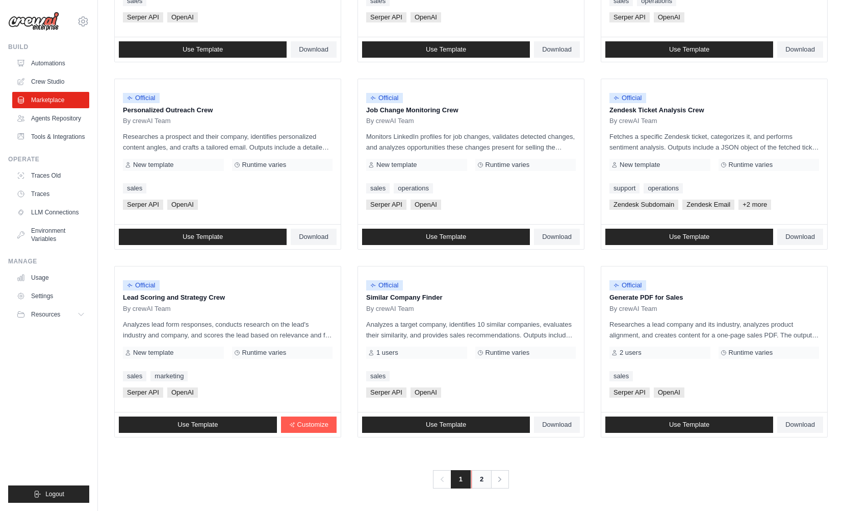
click at [478, 480] on link "2" at bounding box center [481, 479] width 20 height 18
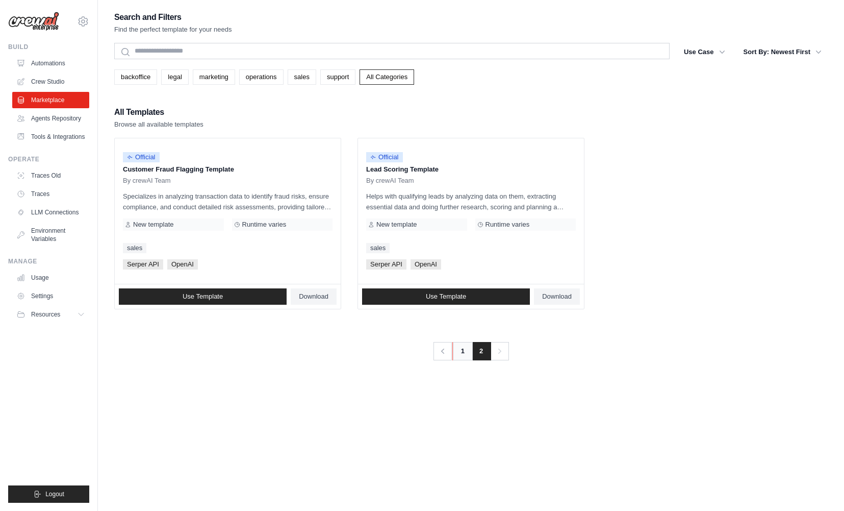
click at [462, 353] on link "1" at bounding box center [462, 351] width 20 height 18
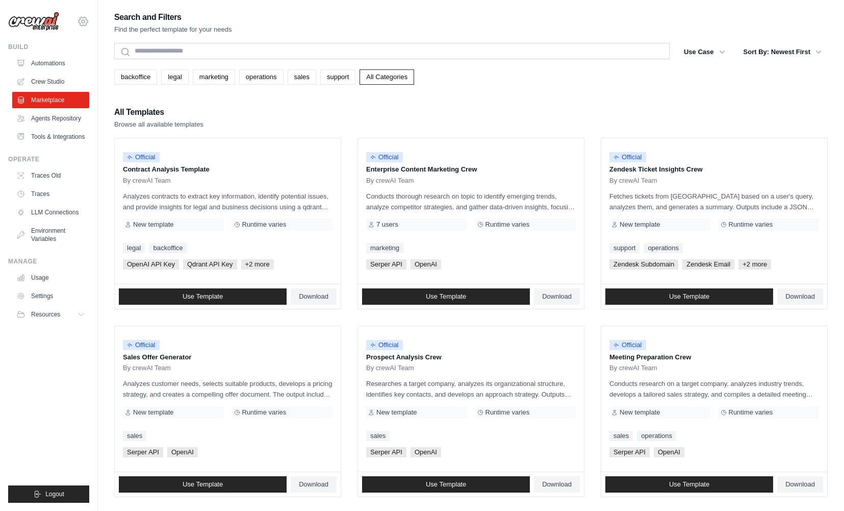
click at [85, 19] on icon at bounding box center [83, 21] width 12 height 12
click at [115, 67] on span "Settings" at bounding box center [126, 63] width 81 height 10
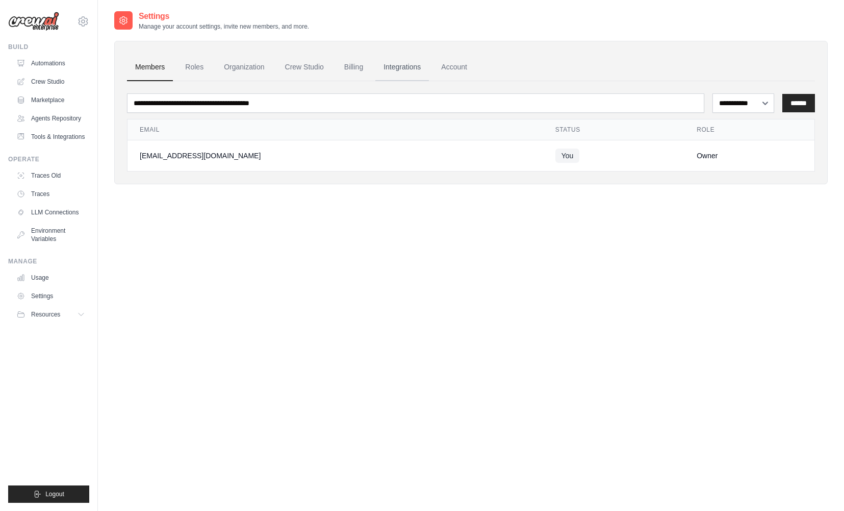
drag, startPoint x: 293, startPoint y: 68, endPoint x: 382, endPoint y: 67, distance: 89.3
click at [293, 68] on link "Crew Studio" at bounding box center [304, 68] width 55 height 28
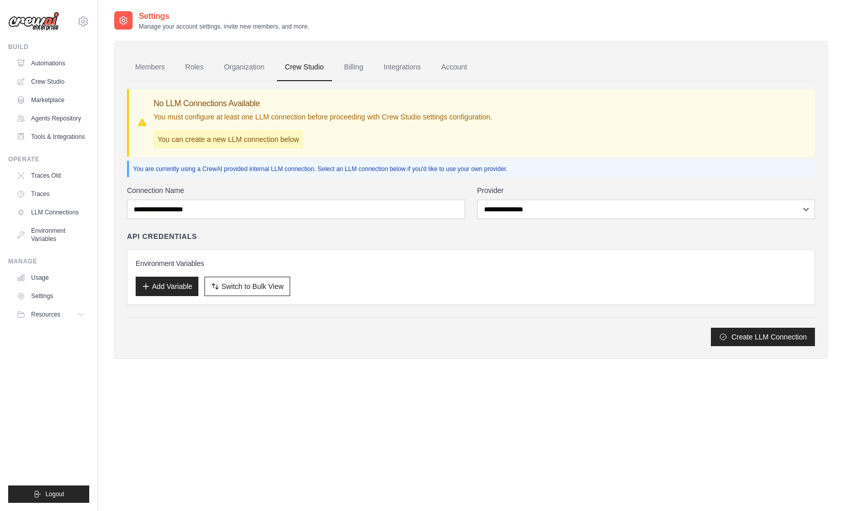
click at [354, 68] on link "Billing" at bounding box center [353, 68] width 35 height 28
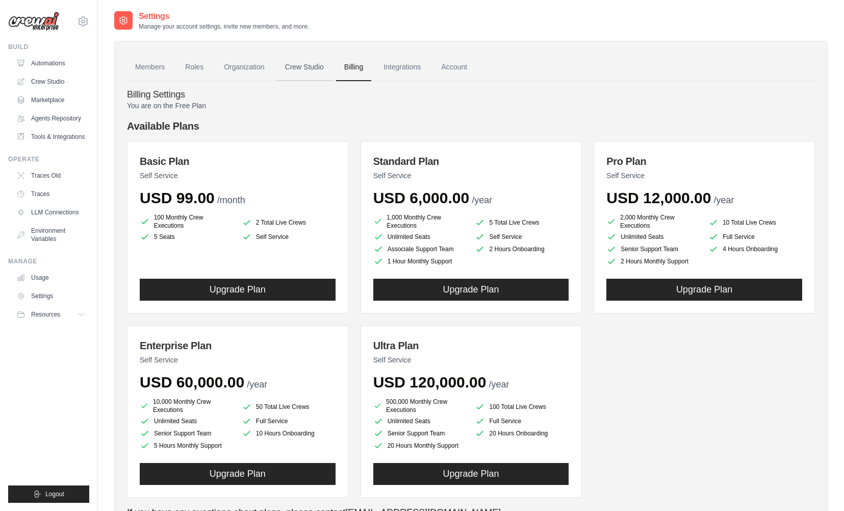
click at [296, 70] on link "Crew Studio" at bounding box center [304, 68] width 55 height 28
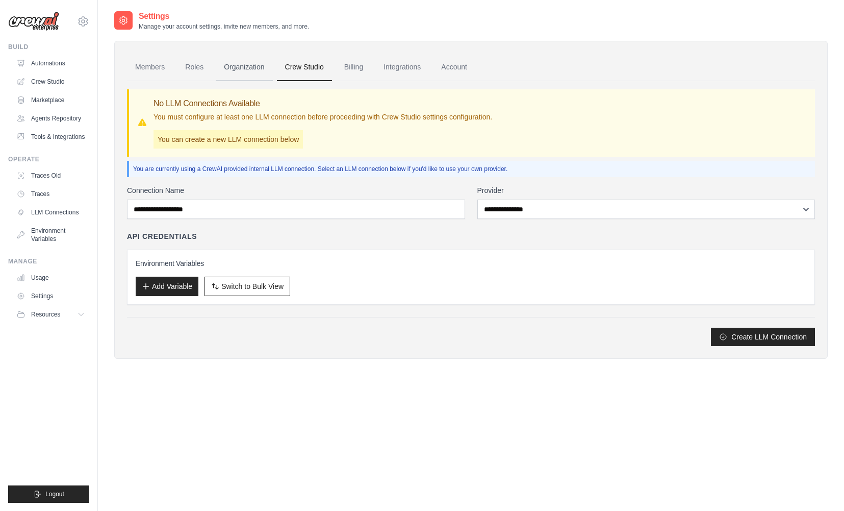
click at [239, 64] on link "Organization" at bounding box center [244, 68] width 57 height 28
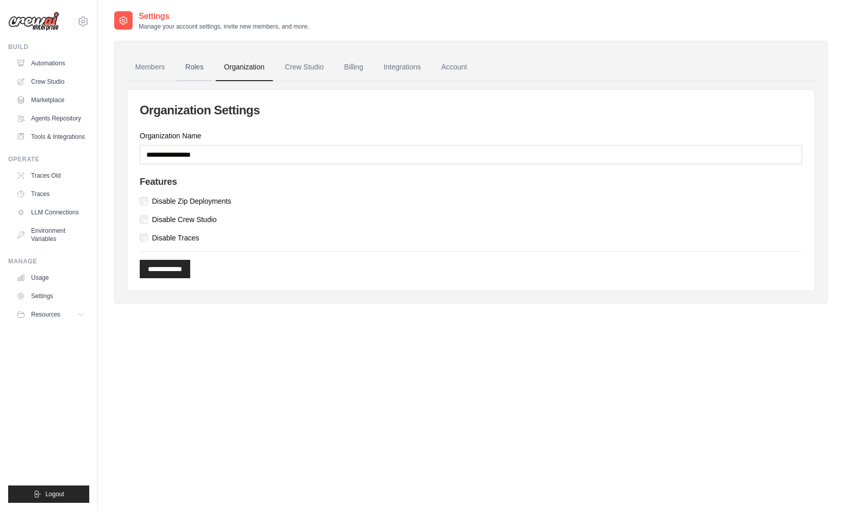
click at [189, 66] on link "Roles" at bounding box center [194, 68] width 35 height 28
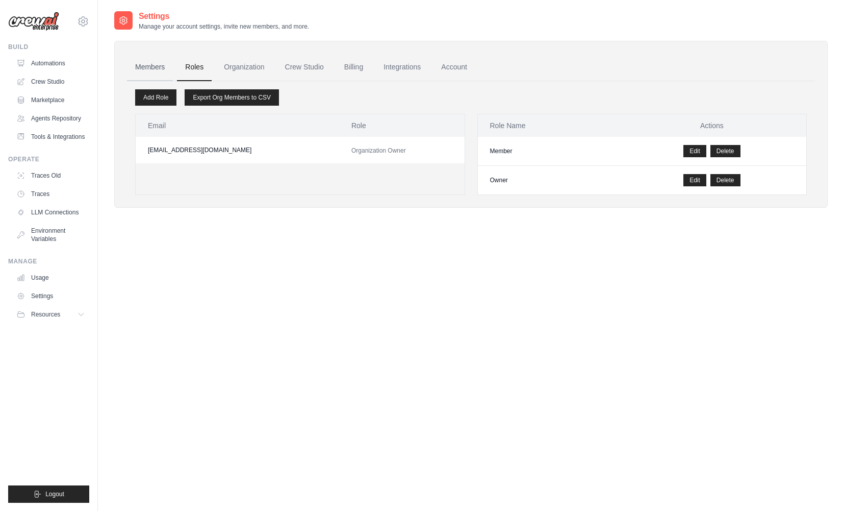
click at [153, 71] on link "Members" at bounding box center [150, 68] width 46 height 28
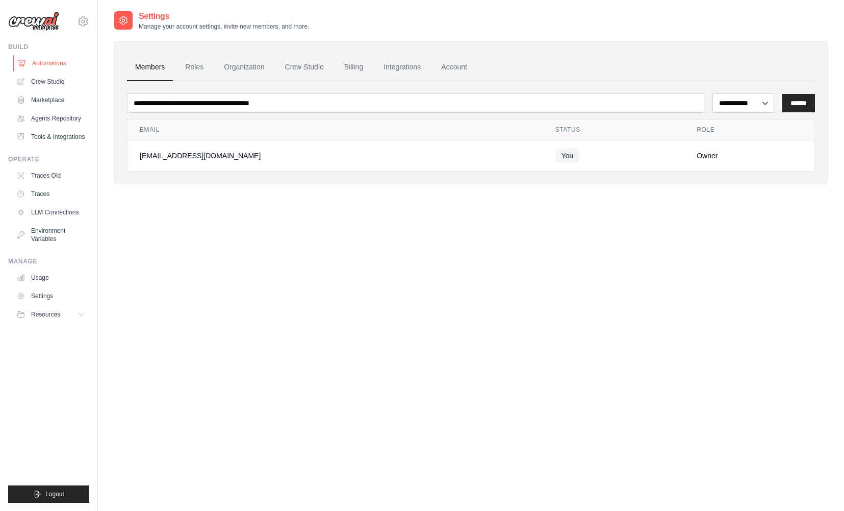
click at [54, 67] on link "Automations" at bounding box center [51, 63] width 77 height 16
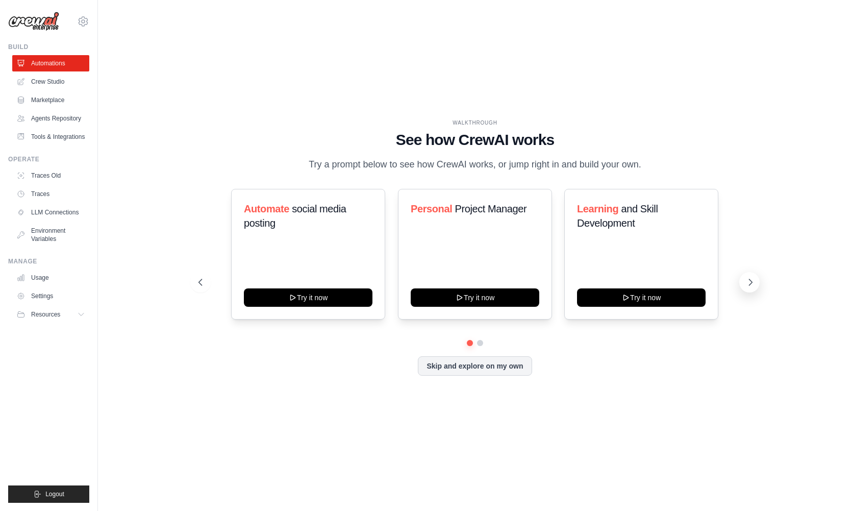
click at [746, 282] on icon at bounding box center [750, 282] width 10 height 10
click at [750, 282] on icon at bounding box center [750, 282] width 10 height 10
click at [479, 367] on button "Skip and explore on my own" at bounding box center [475, 364] width 114 height 19
